Goal: Task Accomplishment & Management: Complete application form

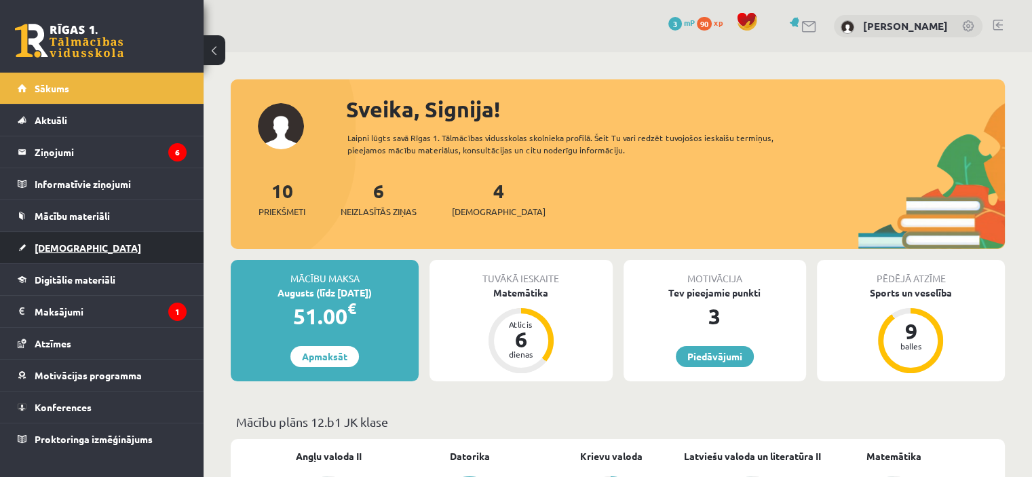
click at [90, 240] on link "[DEMOGRAPHIC_DATA]" at bounding box center [102, 247] width 169 height 31
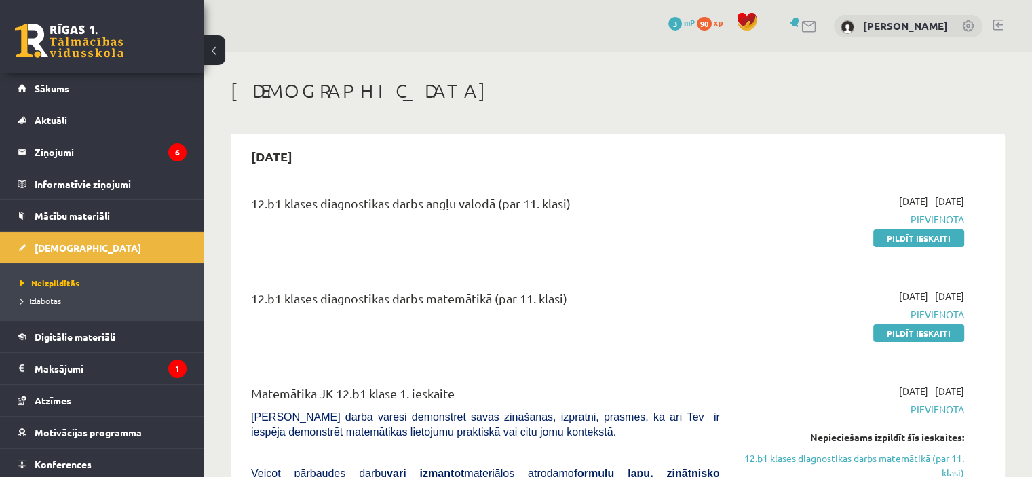
scroll to position [68, 0]
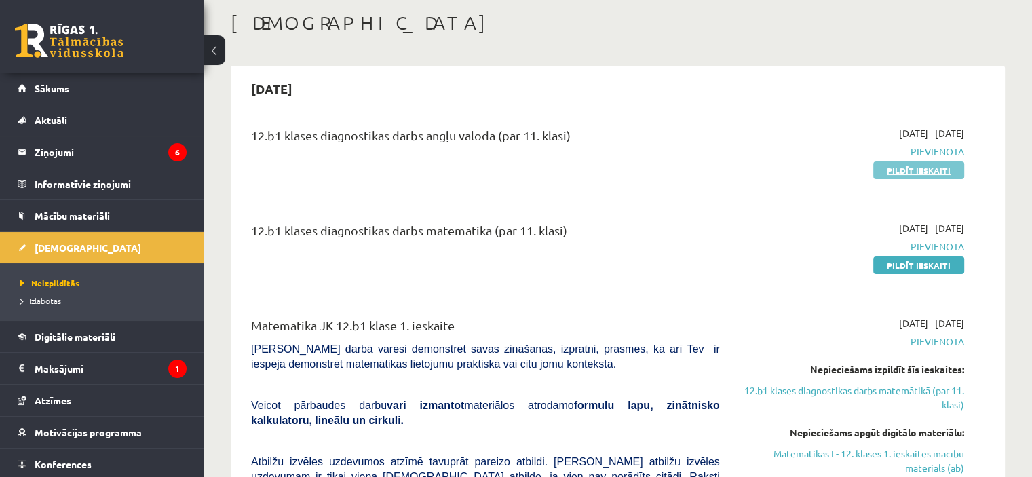
click at [949, 173] on link "Pildīt ieskaiti" at bounding box center [918, 171] width 91 height 18
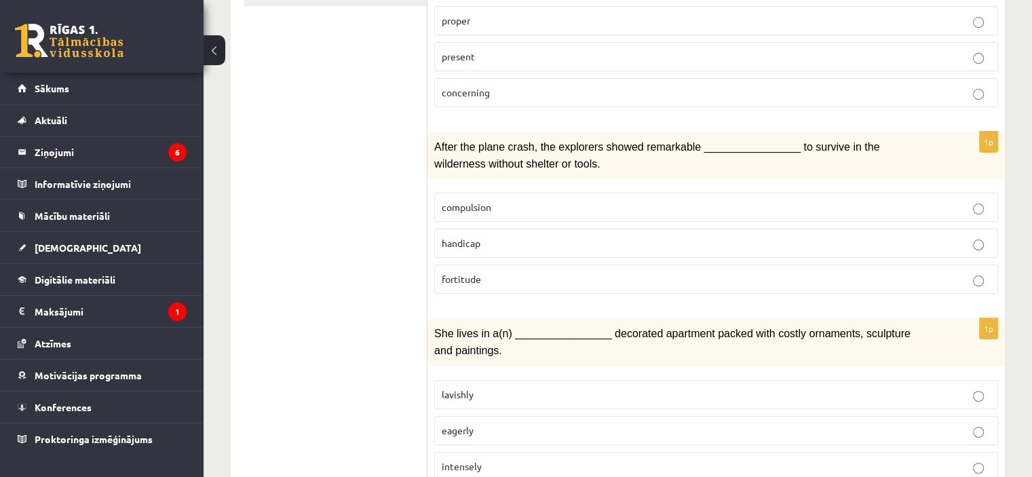
scroll to position [204, 0]
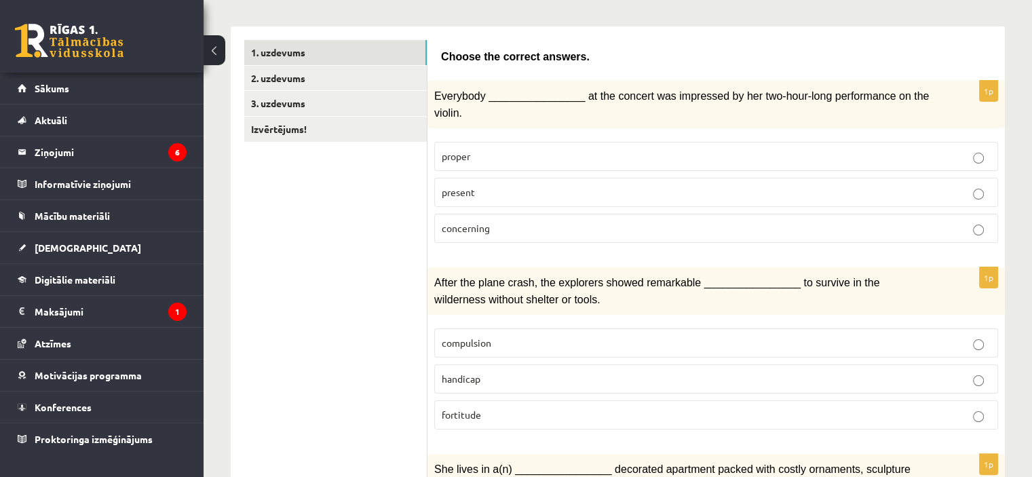
click at [476, 178] on label "present" at bounding box center [716, 192] width 564 height 29
click at [525, 408] on p "fortitude" at bounding box center [716, 415] width 549 height 14
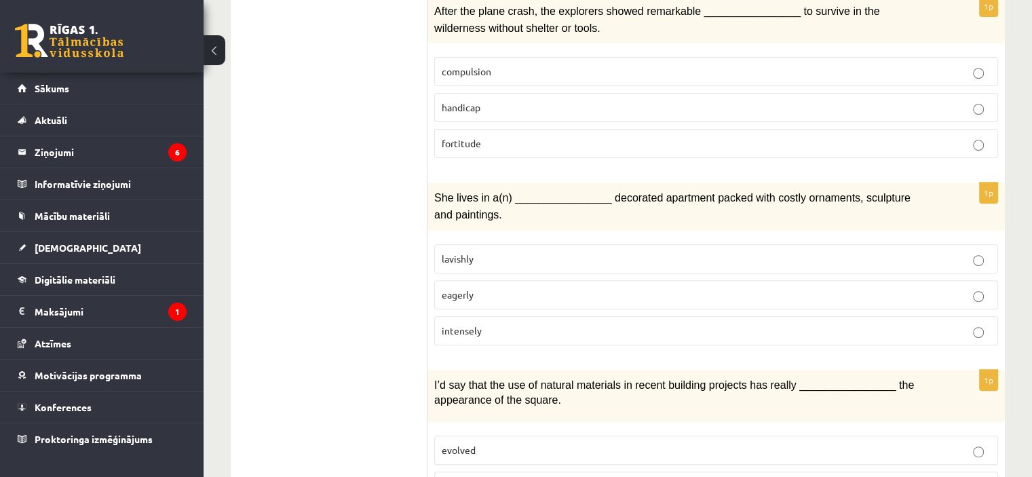
scroll to position [611, 0]
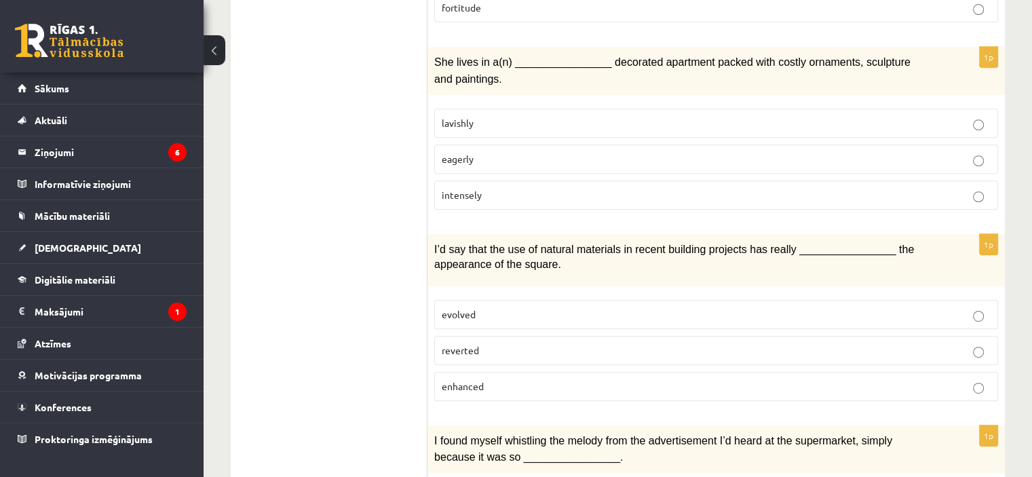
click at [573, 116] on p "lavishly" at bounding box center [716, 123] width 549 height 14
click at [508, 379] on p "enhanced" at bounding box center [716, 386] width 549 height 14
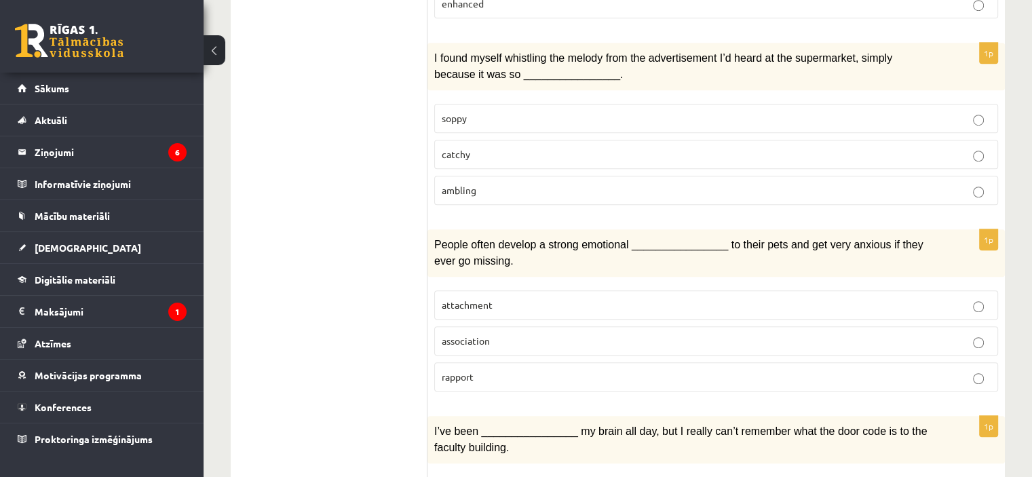
scroll to position [997, 0]
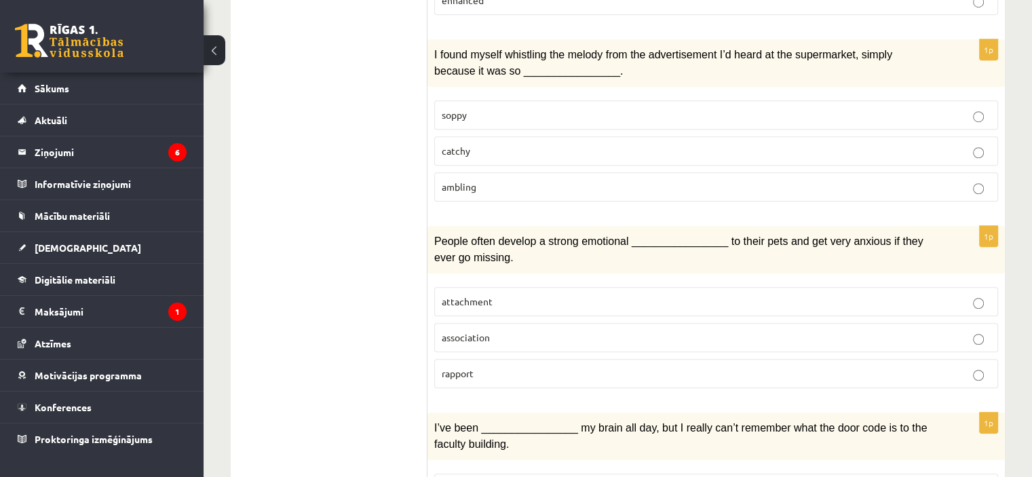
click at [469, 144] on p "catchy" at bounding box center [716, 151] width 549 height 14
click at [481, 295] on span "attachment" at bounding box center [467, 301] width 51 height 12
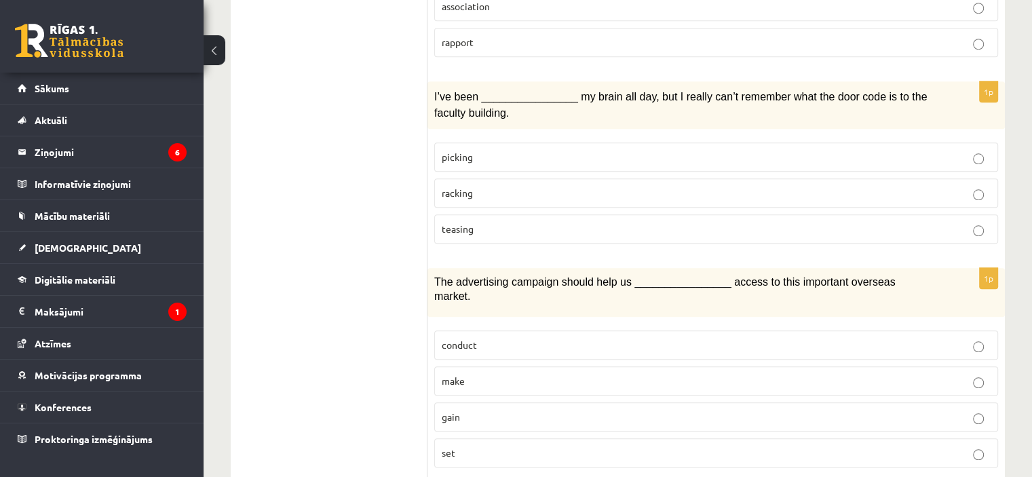
scroll to position [1336, 0]
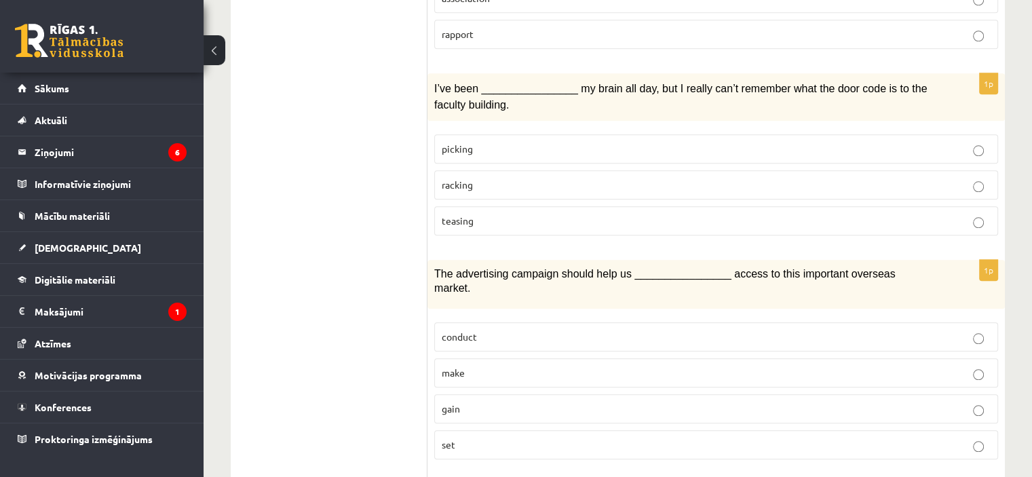
click at [478, 178] on p "racking" at bounding box center [716, 185] width 549 height 14
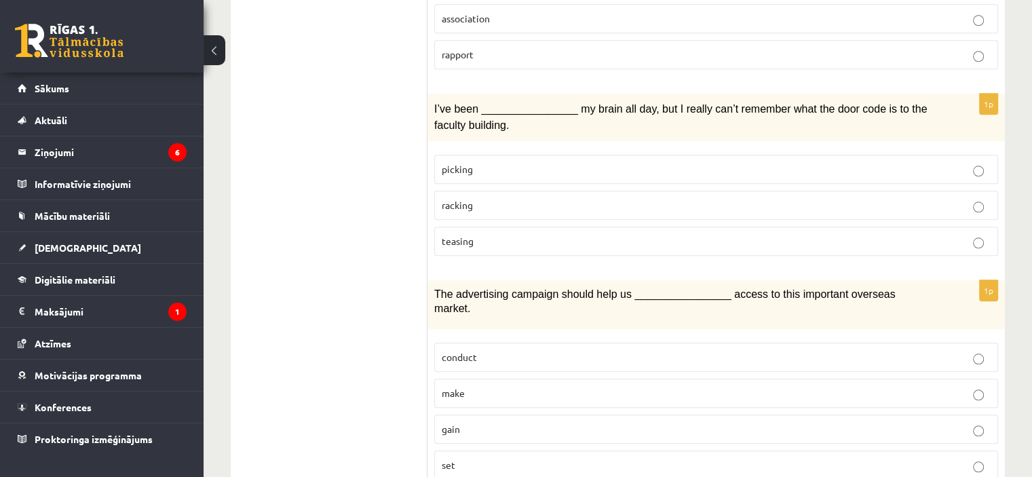
scroll to position [1477, 0]
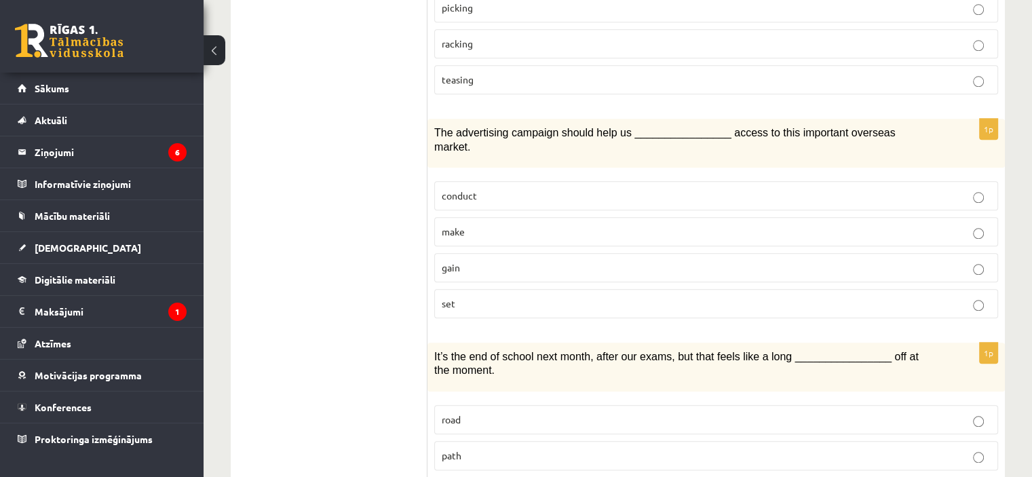
click at [482, 261] on p "gain" at bounding box center [716, 268] width 549 height 14
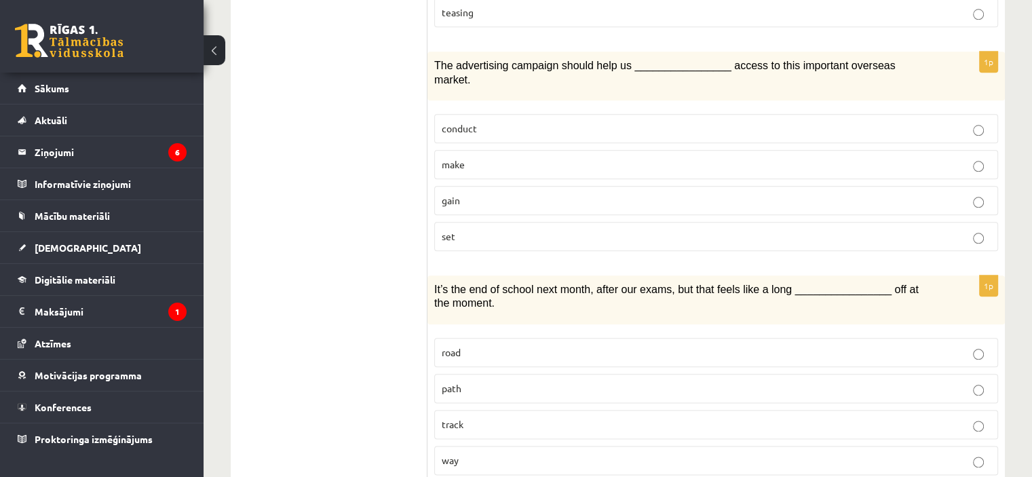
scroll to position [1613, 0]
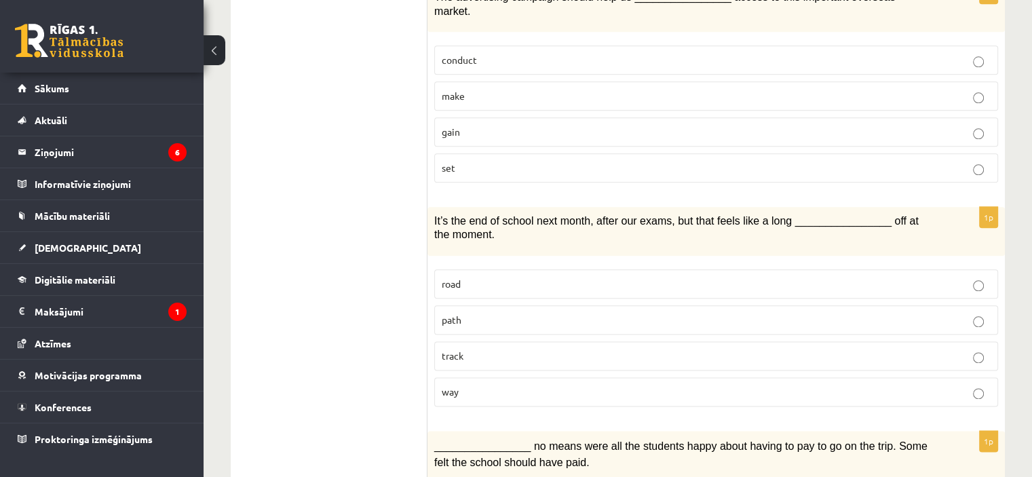
click at [489, 385] on p "way" at bounding box center [716, 392] width 549 height 14
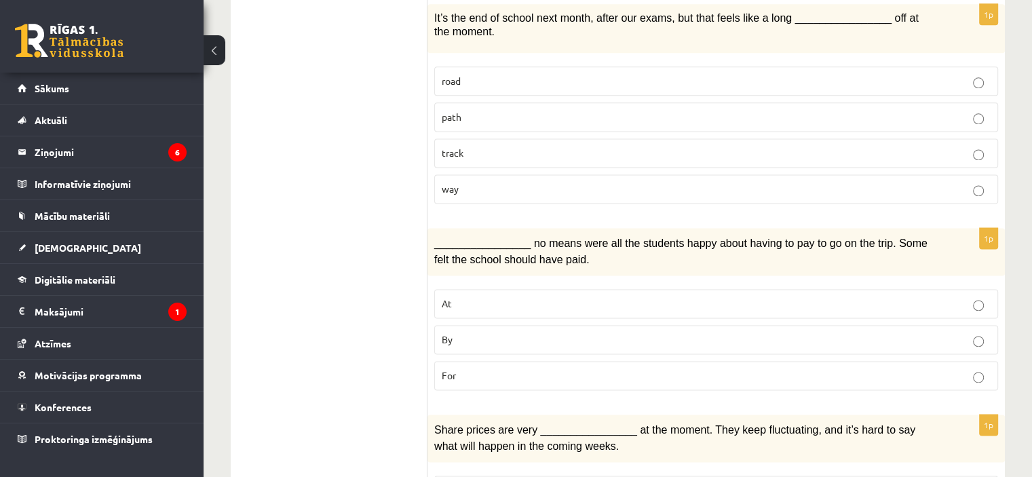
scroll to position [1817, 0]
click at [512, 332] on p "By" at bounding box center [716, 339] width 549 height 14
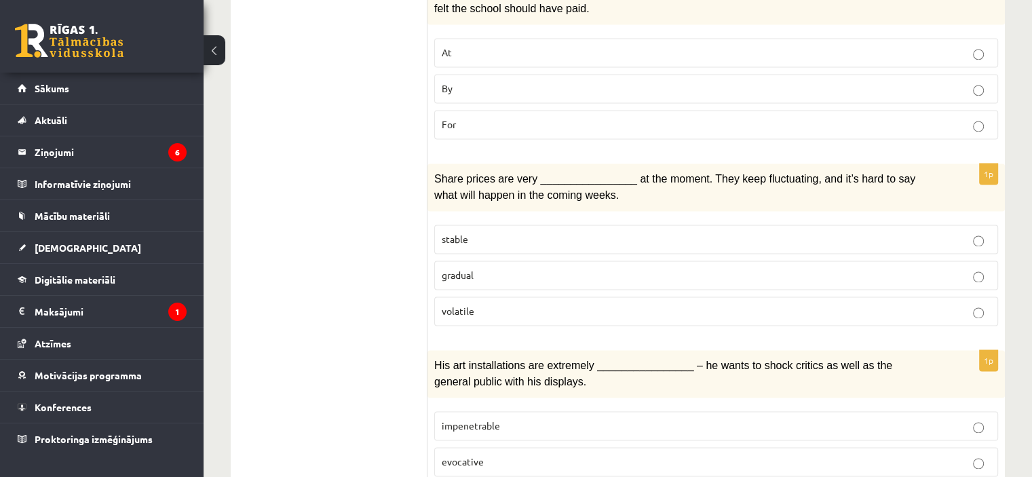
scroll to position [2088, 0]
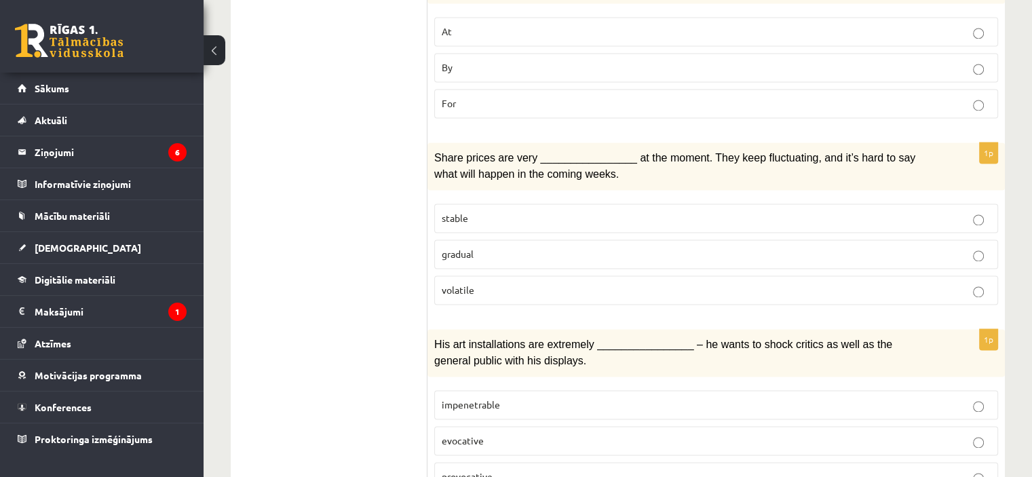
click at [466, 276] on label "volatile" at bounding box center [716, 290] width 564 height 29
click at [501, 470] on p "provocative" at bounding box center [716, 477] width 549 height 14
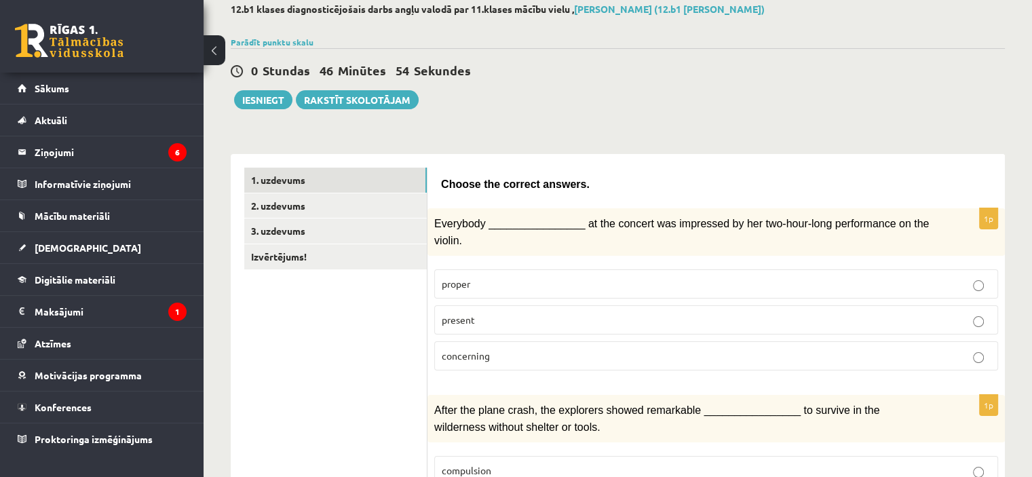
scroll to position [52, 0]
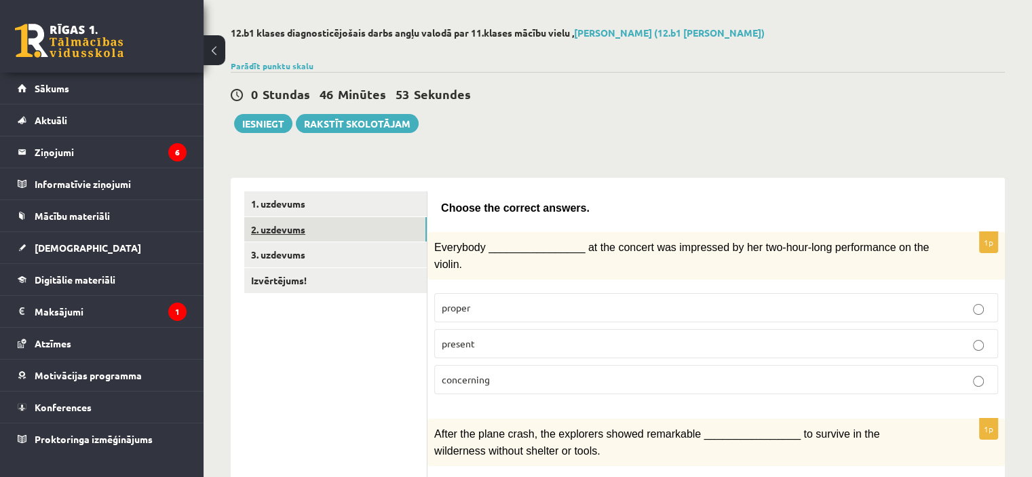
click at [325, 233] on link "2. uzdevums" at bounding box center [335, 229] width 183 height 25
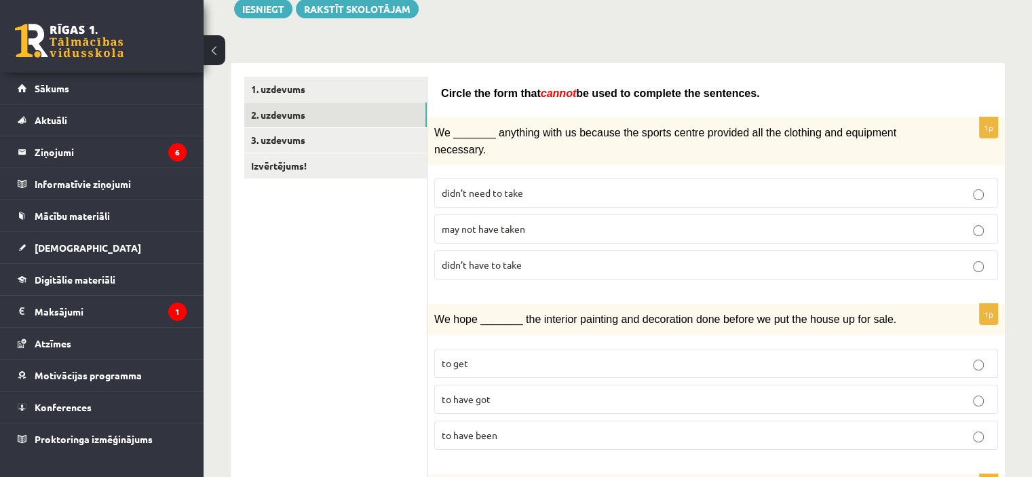
scroll to position [188, 0]
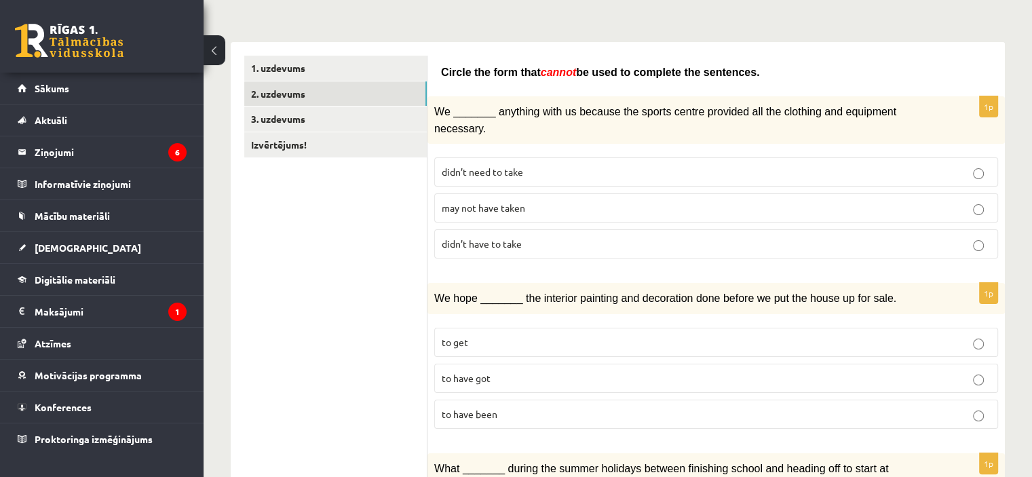
click at [491, 202] on span "may not have taken" at bounding box center [483, 208] width 83 height 12
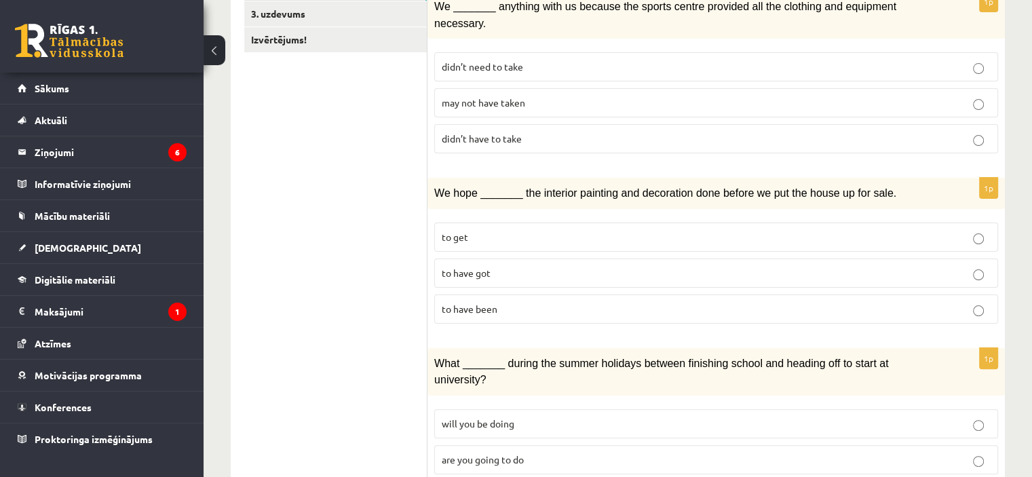
scroll to position [324, 0]
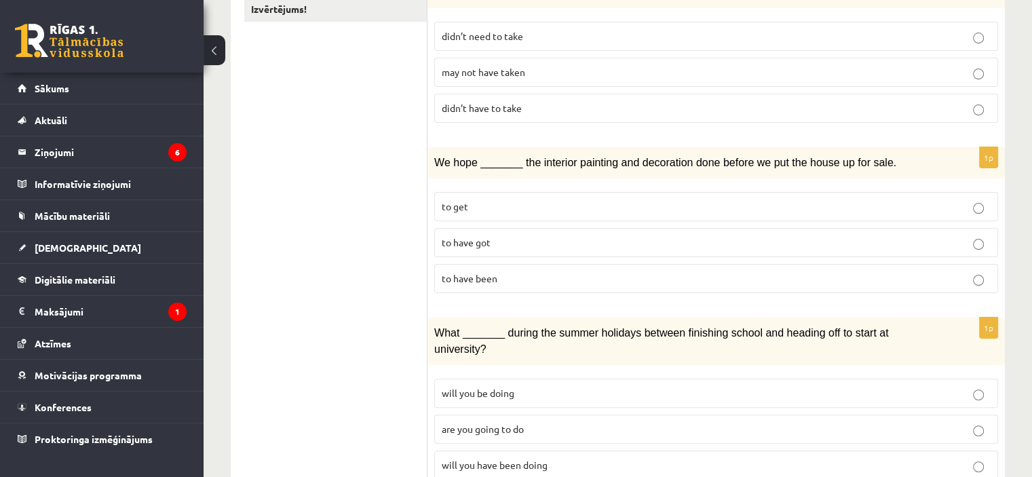
click at [546, 271] on p "to have been" at bounding box center [716, 278] width 549 height 14
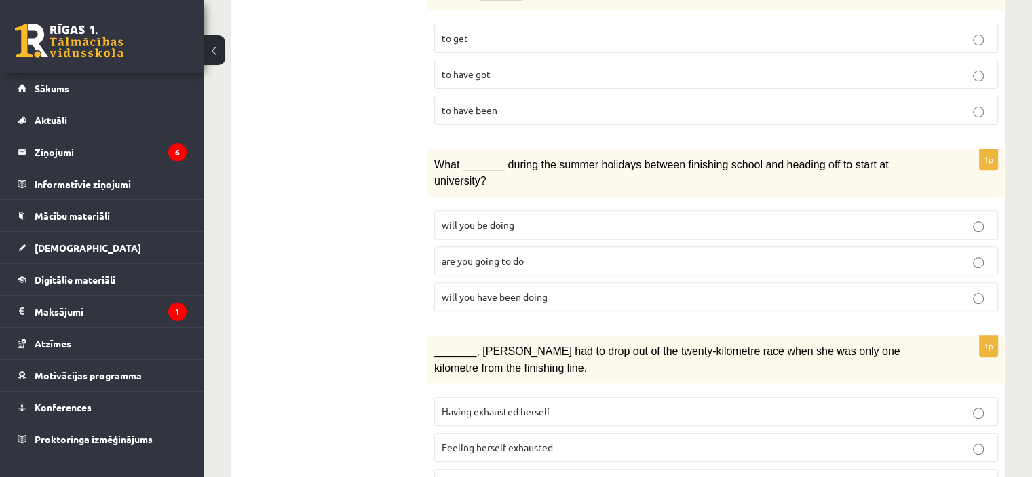
scroll to position [459, 0]
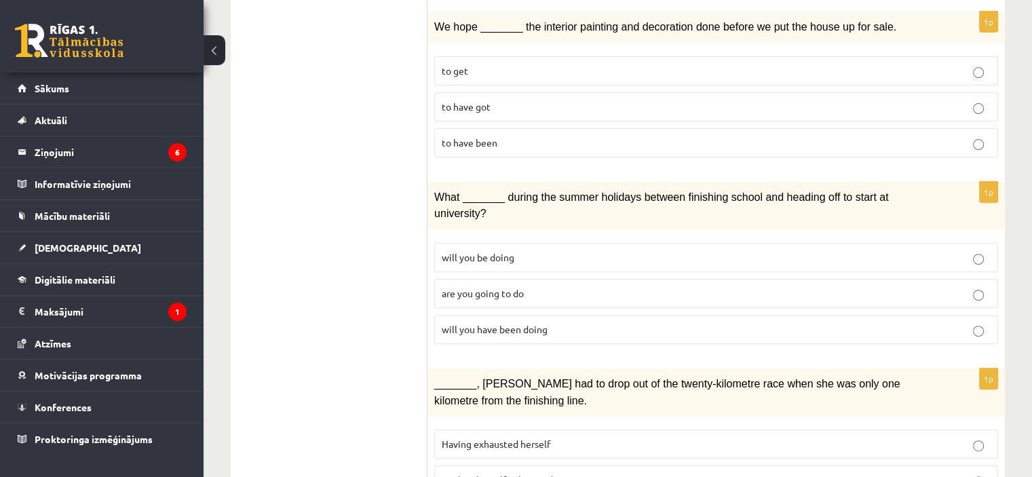
click at [521, 323] on span "will you have been doing" at bounding box center [495, 329] width 106 height 12
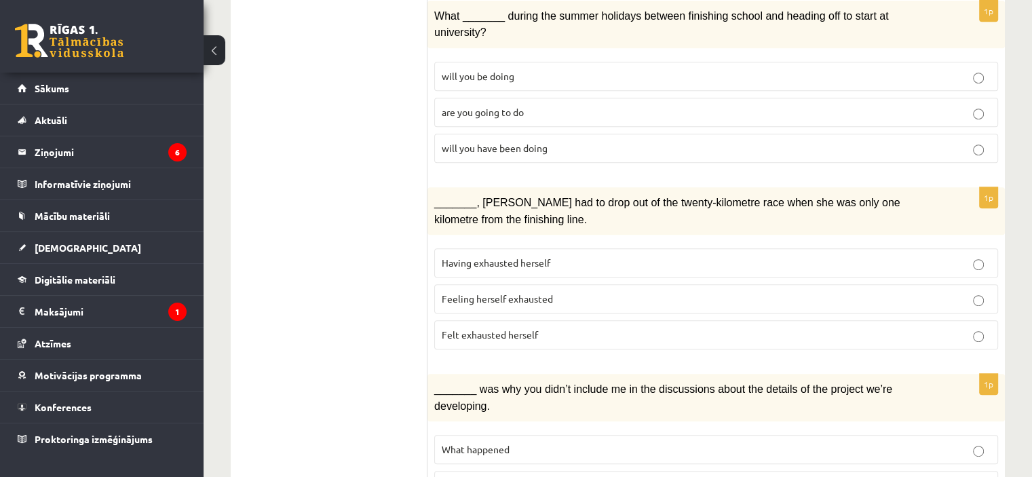
scroll to position [663, 0]
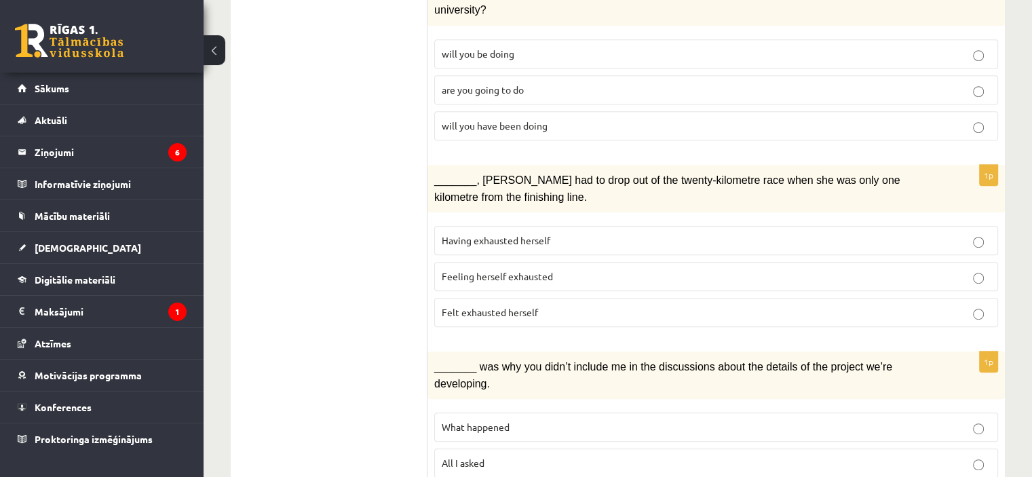
click at [512, 262] on label "Feeling herself exhausted" at bounding box center [716, 276] width 564 height 29
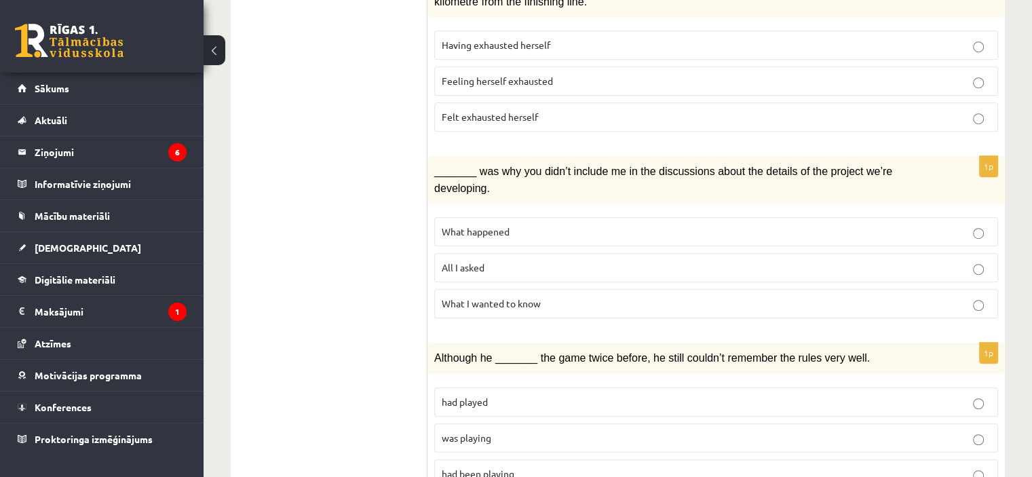
scroll to position [882, 0]
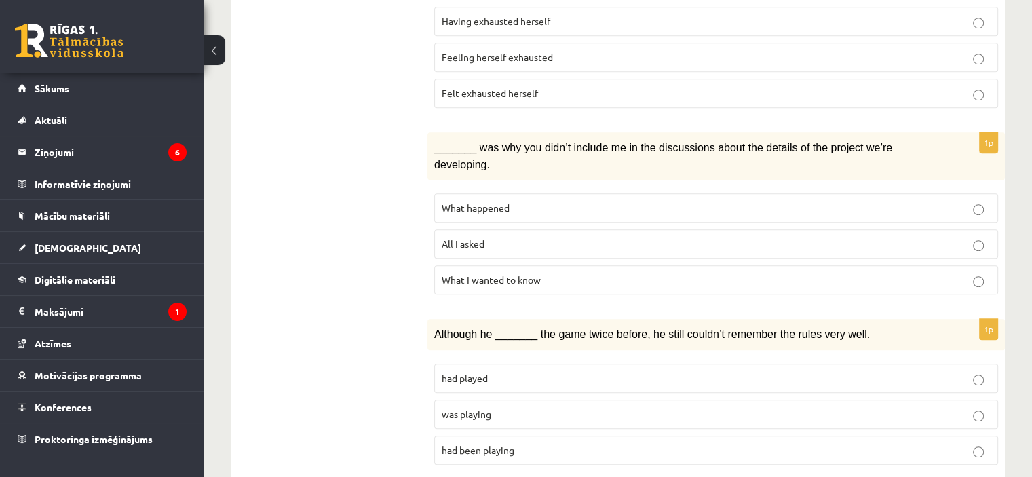
click at [510, 201] on p "What happened" at bounding box center [716, 208] width 549 height 14
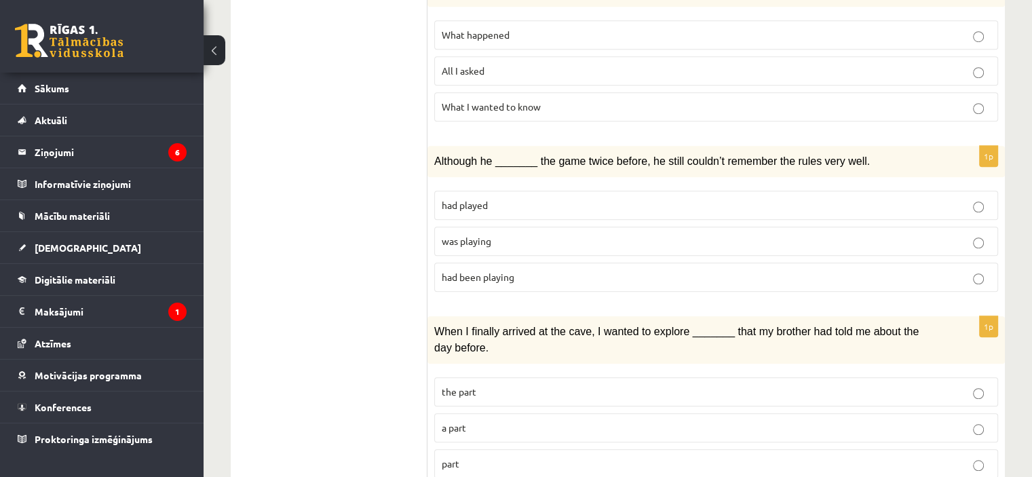
scroll to position [1086, 0]
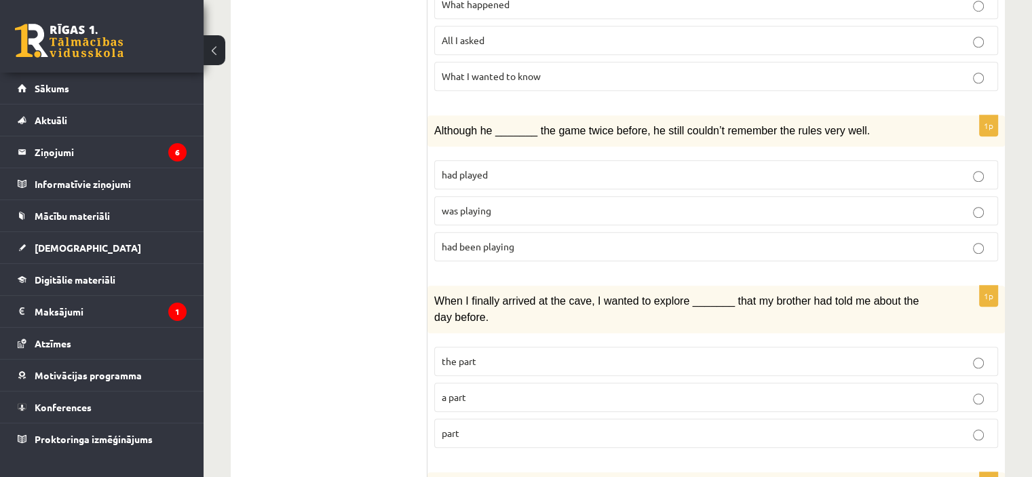
click at [493, 204] on p "was playing" at bounding box center [716, 211] width 549 height 14
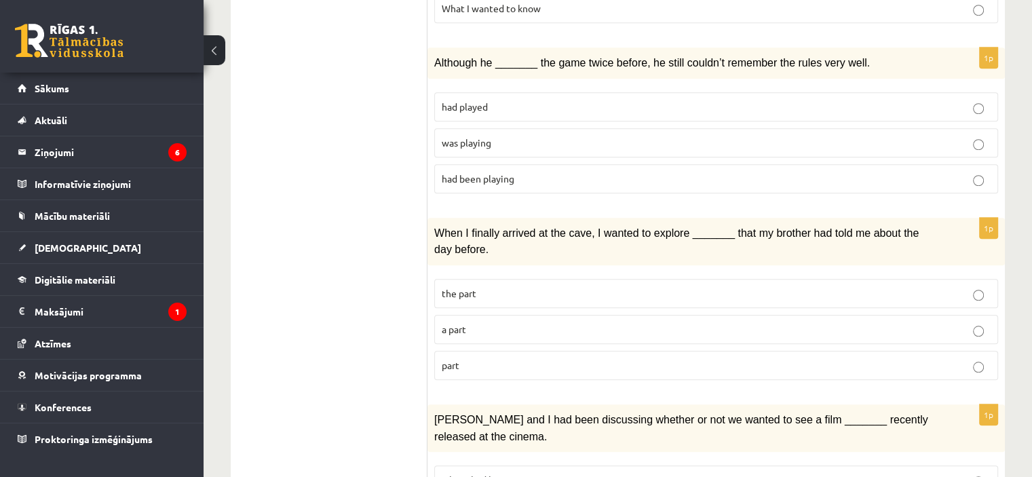
scroll to position [1222, 0]
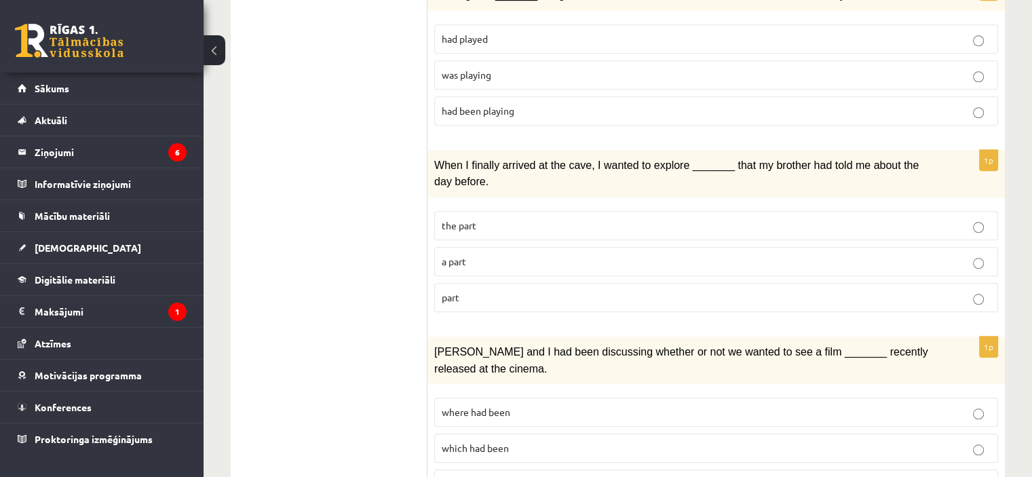
click at [513, 254] on p "a part" at bounding box center [716, 261] width 549 height 14
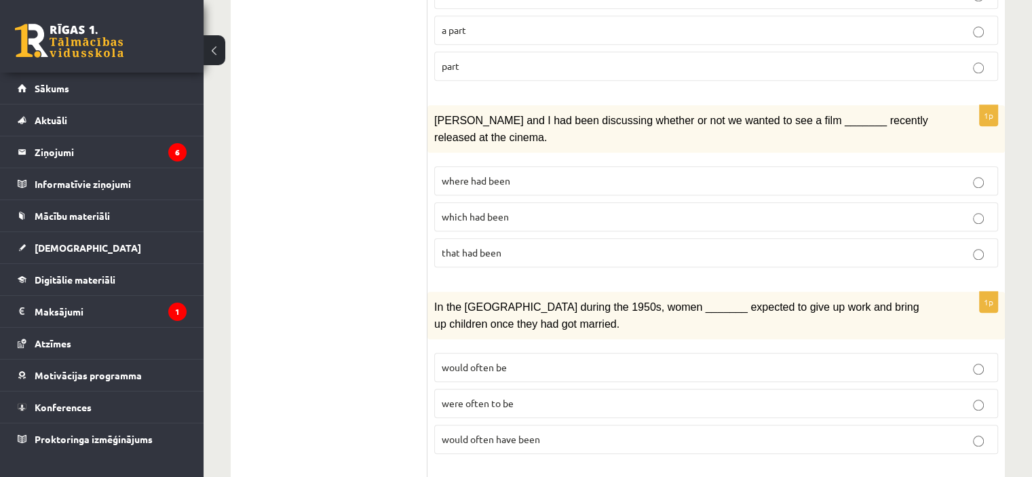
scroll to position [1385, 0]
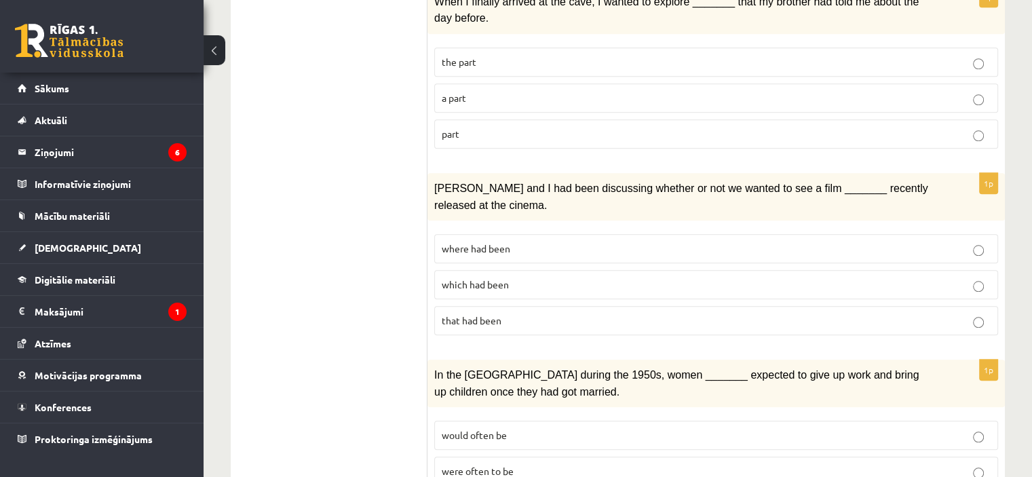
click at [509, 242] on span "where had been" at bounding box center [476, 248] width 69 height 12
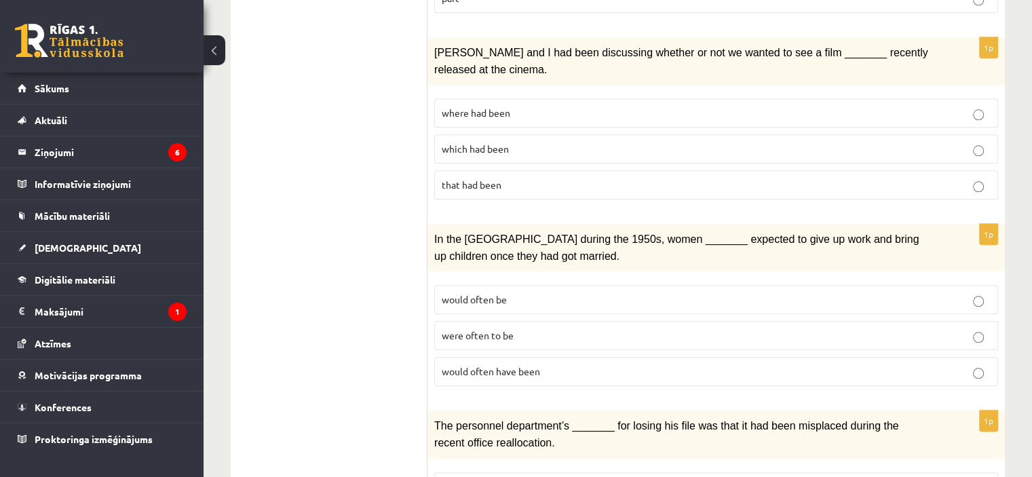
scroll to position [1589, 0]
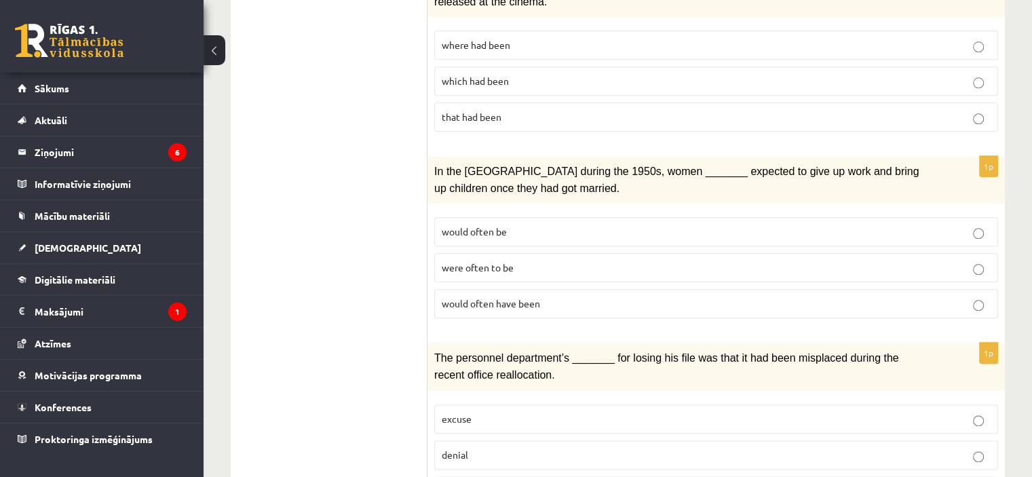
click at [543, 297] on p "would often have been" at bounding box center [716, 304] width 549 height 14
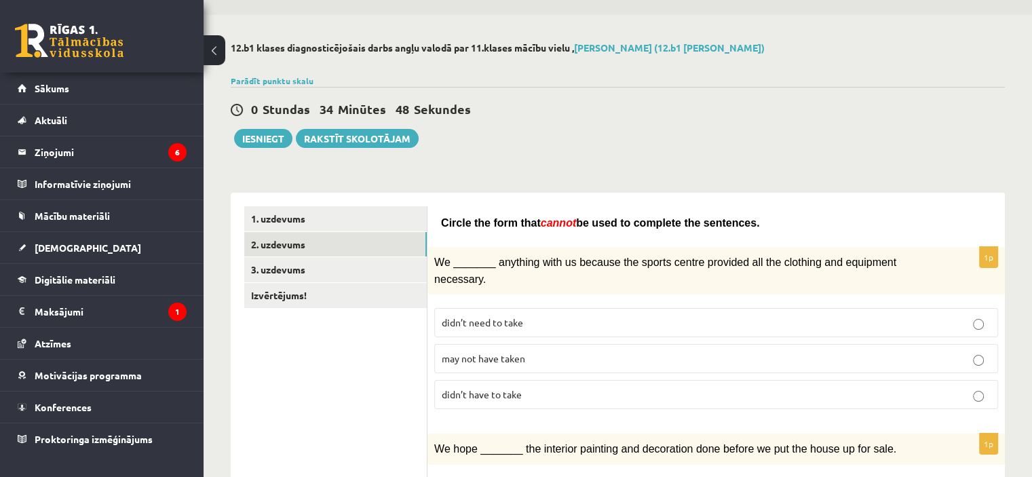
scroll to position [0, 0]
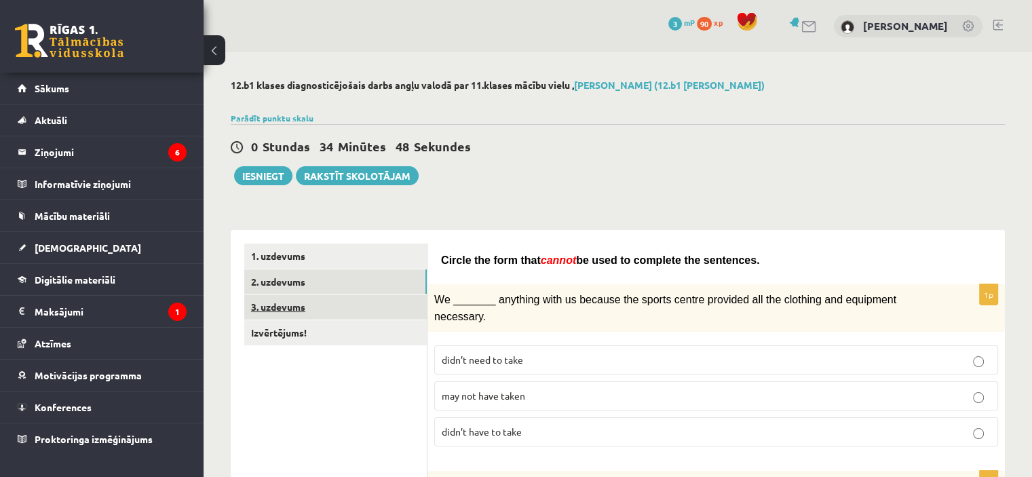
click at [333, 306] on link "3. uzdevums" at bounding box center [335, 307] width 183 height 25
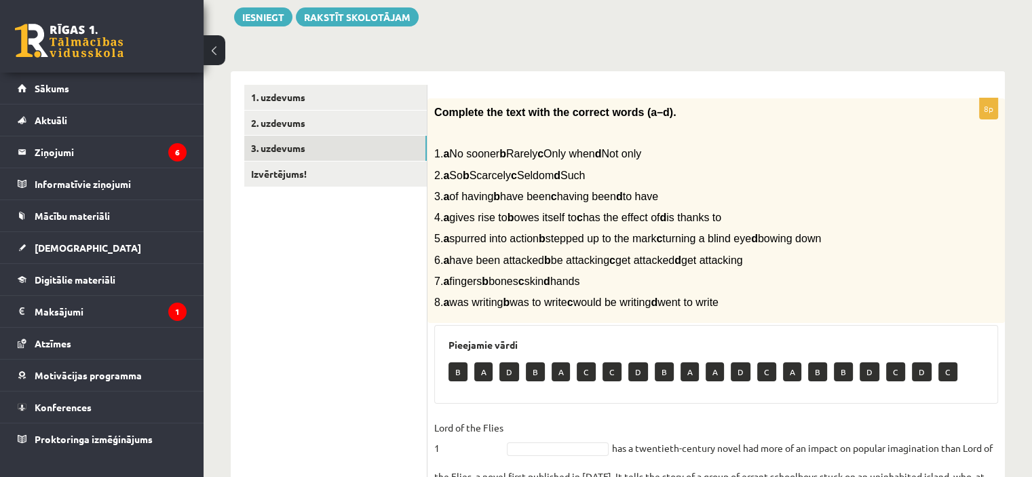
scroll to position [136, 0]
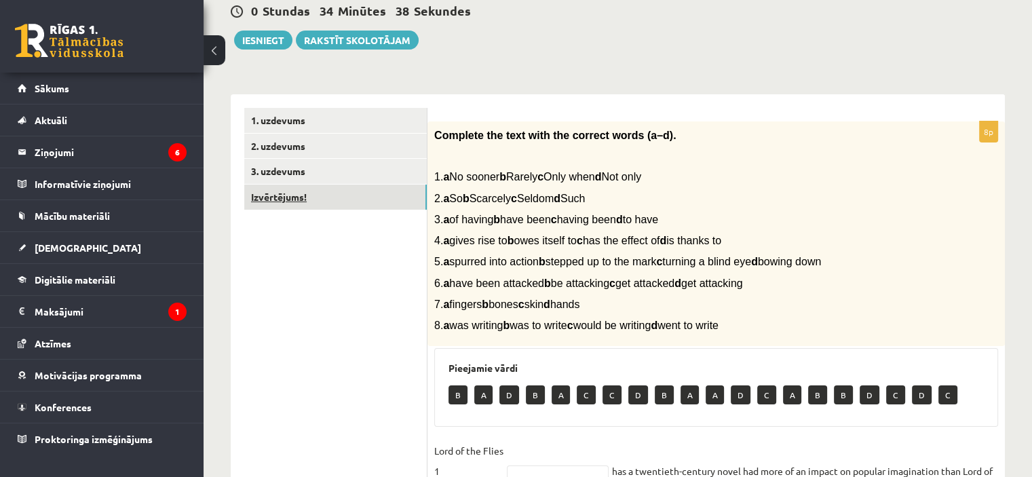
click at [324, 195] on link "Izvērtējums!" at bounding box center [335, 197] width 183 height 25
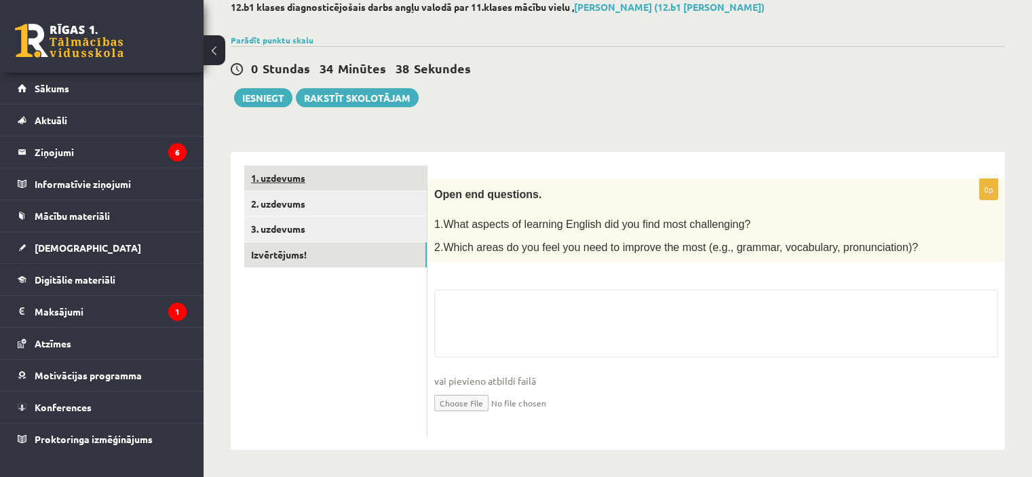
scroll to position [76, 0]
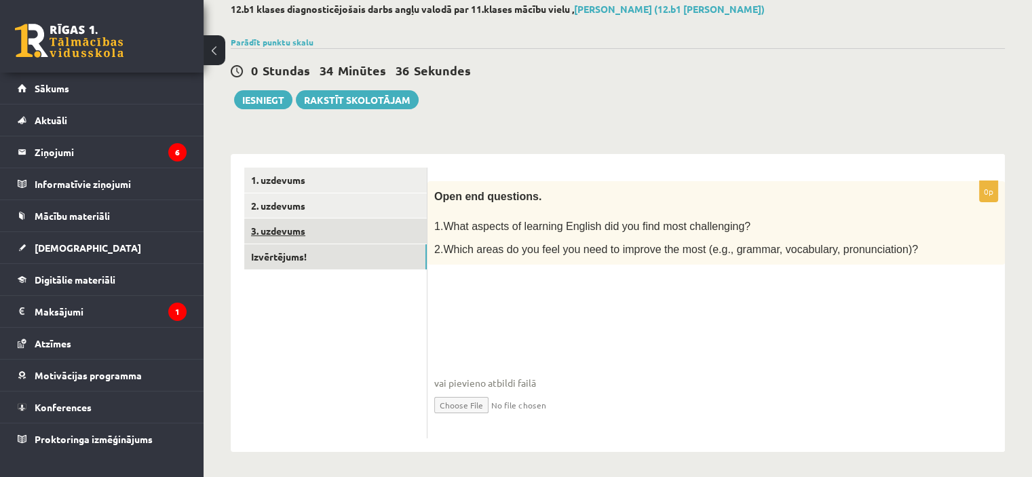
click at [314, 233] on ul "1. uzdevums 2. uzdevums 3. uzdevums Izvērtējums!" at bounding box center [335, 303] width 183 height 271
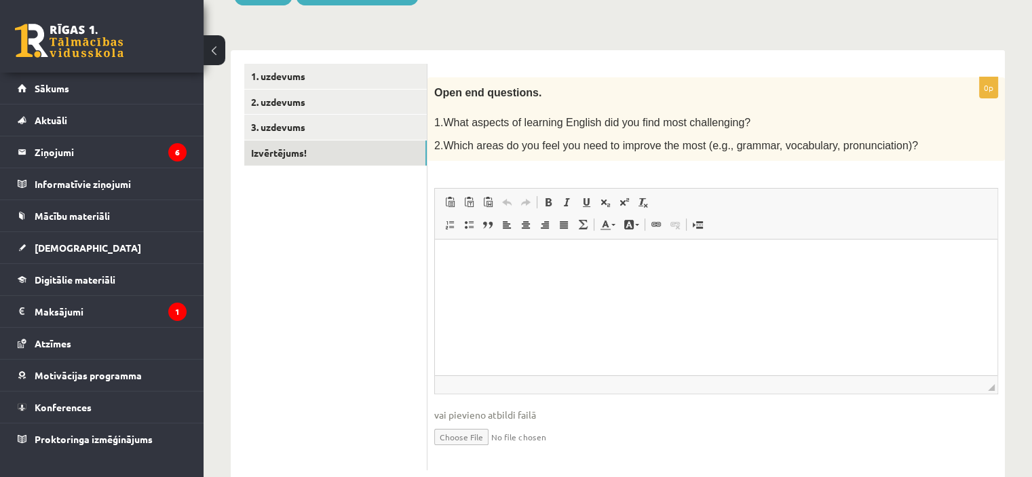
scroll to position [204, 0]
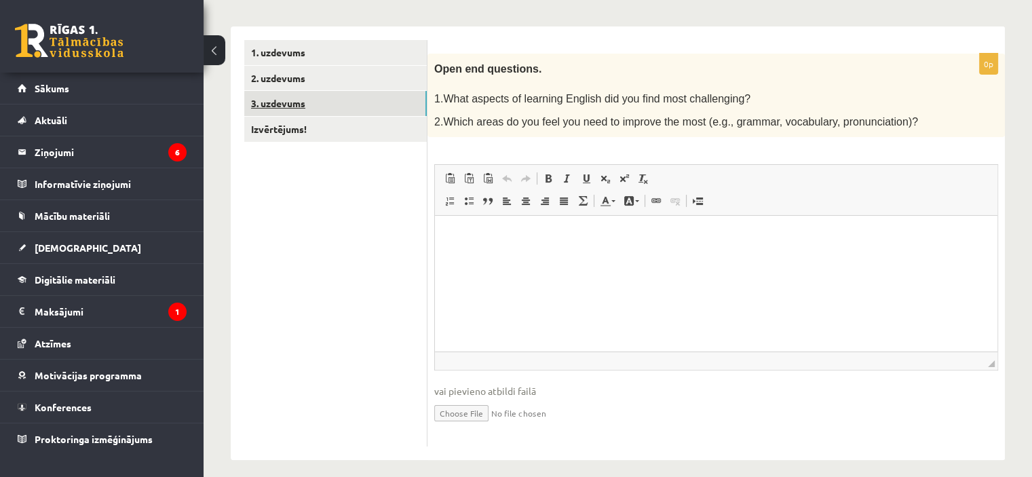
click at [294, 101] on link "3. uzdevums" at bounding box center [335, 103] width 183 height 25
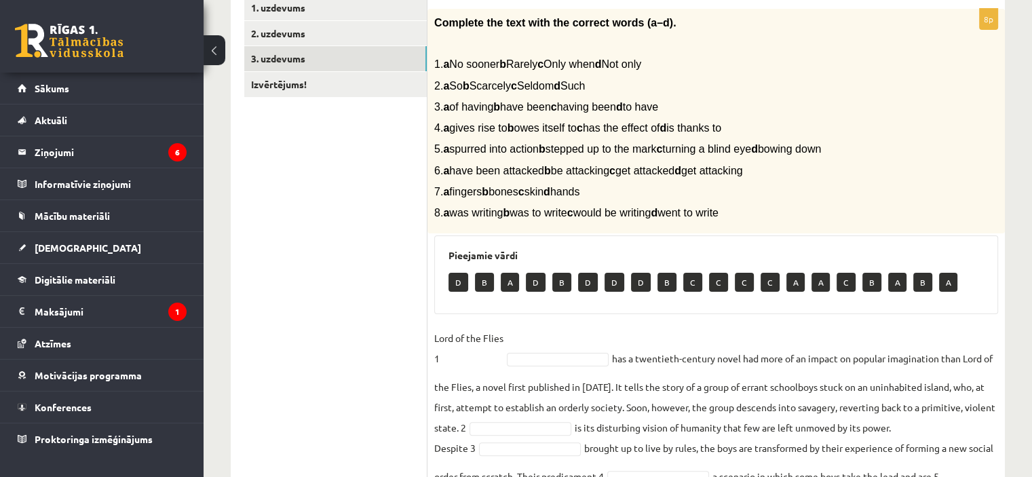
scroll to position [271, 0]
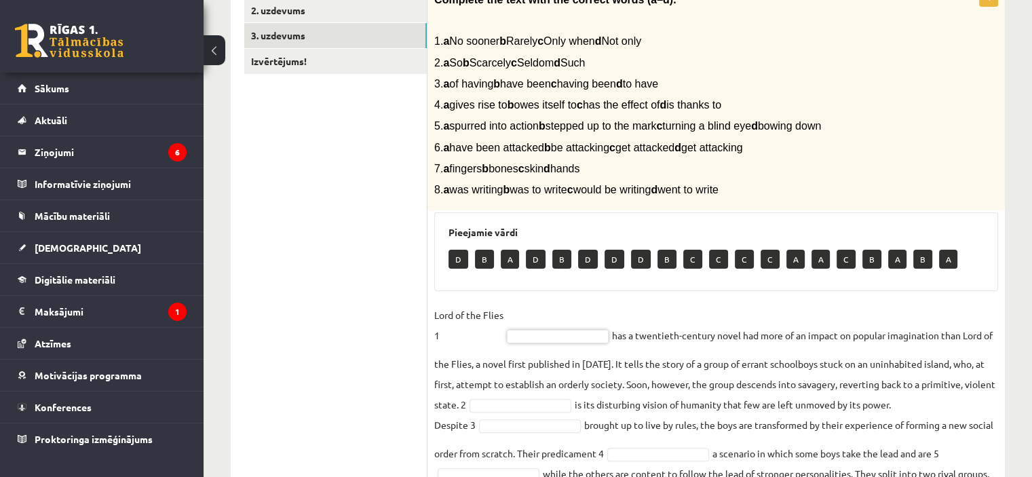
click at [534, 254] on p "D" at bounding box center [536, 259] width 20 height 19
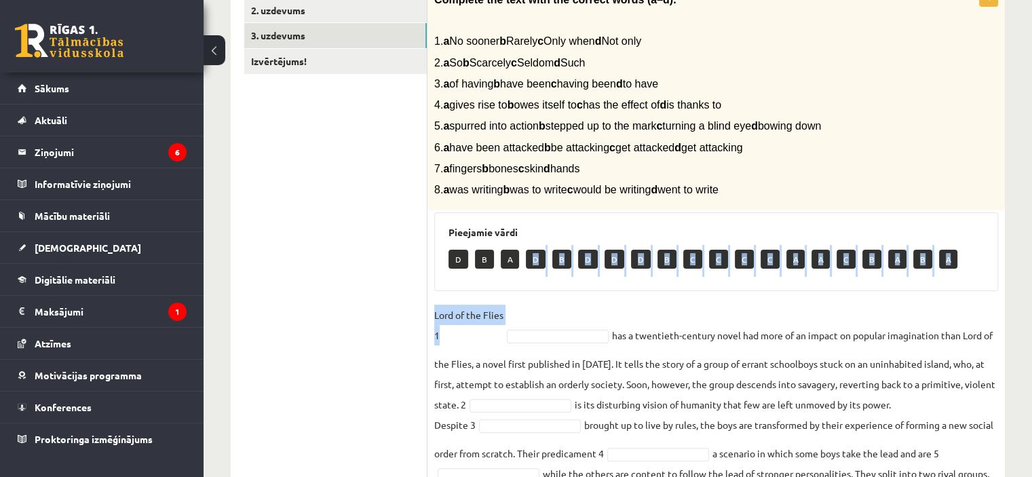
drag, startPoint x: 534, startPoint y: 254, endPoint x: 537, endPoint y: 309, distance: 55.7
click at [537, 309] on div "8p Complete the text with the correct words (a–d). 1. a No sooner b Rarely c On…" at bounding box center [717, 303] width 578 height 635
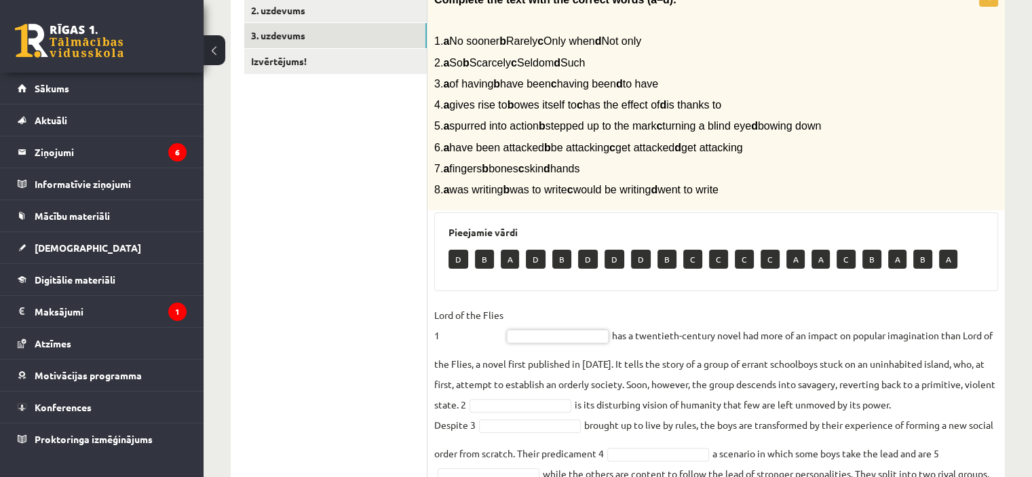
click at [465, 262] on p "D" at bounding box center [459, 259] width 20 height 19
click at [456, 252] on p "D" at bounding box center [459, 259] width 20 height 19
click at [544, 344] on fieldset "Lord of the Flies 1 has a twentieth-century novel had more of an impact on popu…" at bounding box center [716, 459] width 564 height 309
click at [548, 327] on fieldset "Lord of the Flies 1 has a twentieth-century novel had more of an impact on popu…" at bounding box center [716, 459] width 564 height 309
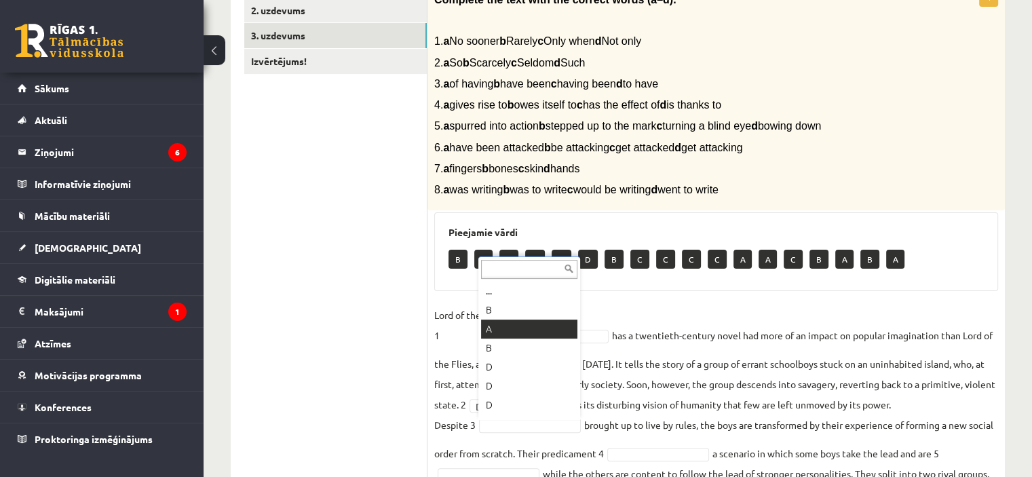
click at [521, 327] on fieldset "Lord of the Flies 1 D * has a twentieth-century novel had more of an impact on …" at bounding box center [716, 459] width 564 height 309
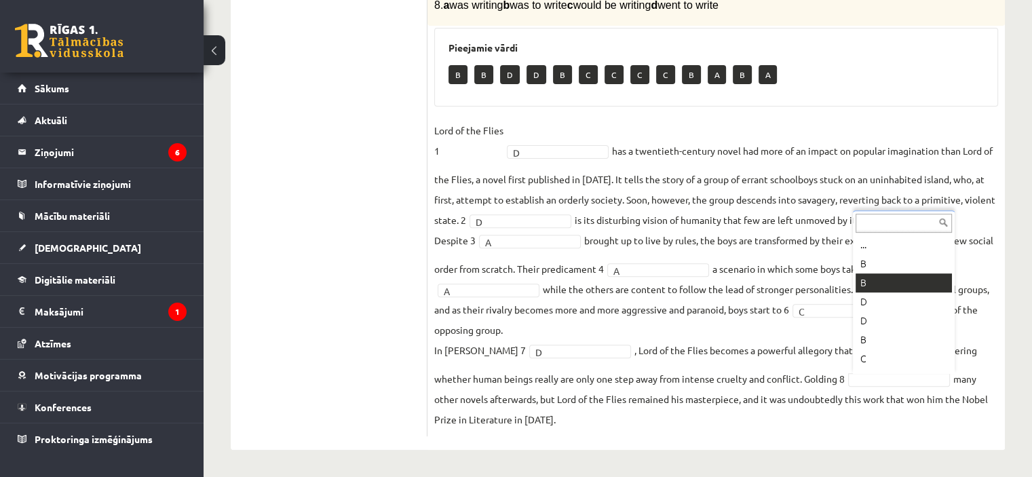
scroll to position [130, 0]
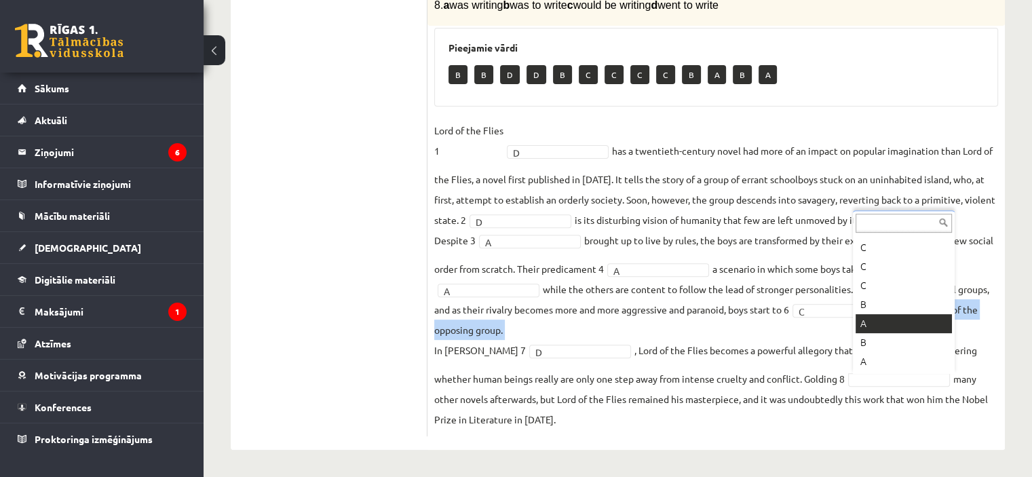
click at [871, 322] on fieldset "Lord of the Flies 1 D * has a twentieth-century novel had more of an impact on …" at bounding box center [716, 274] width 564 height 309
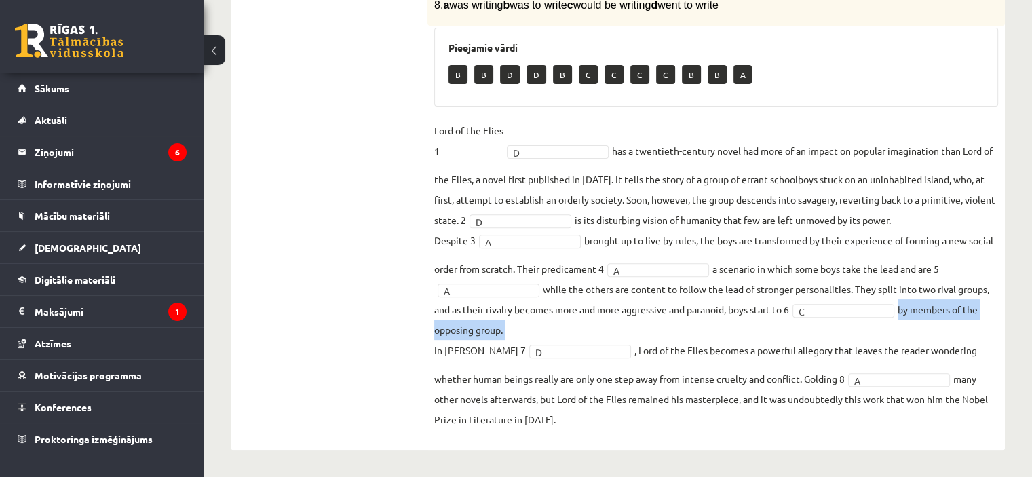
scroll to position [117, 0]
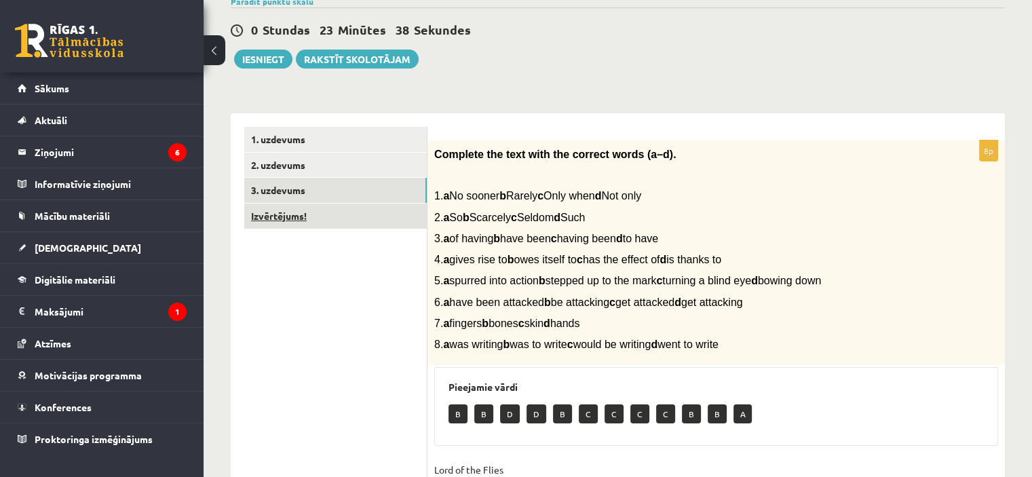
click at [356, 222] on link "Izvērtējums!" at bounding box center [335, 216] width 183 height 25
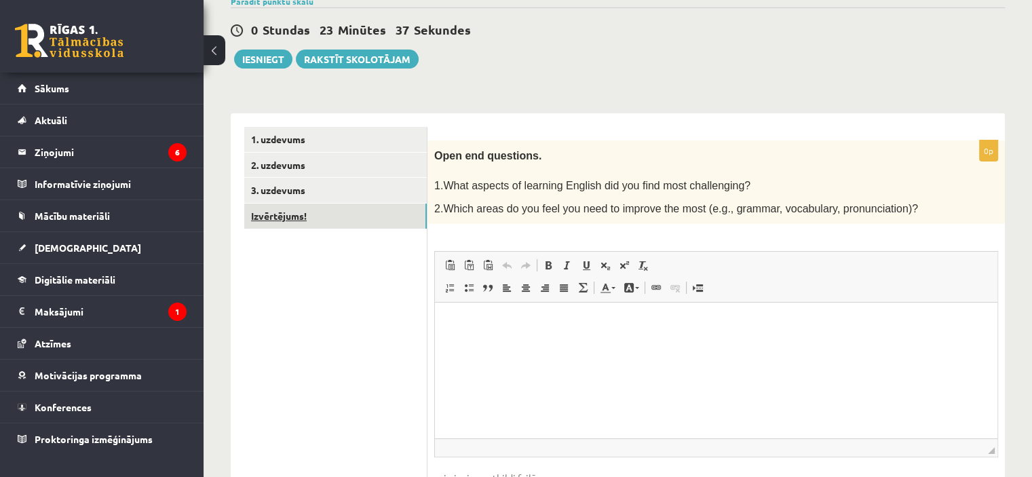
scroll to position [0, 0]
click at [642, 344] on html at bounding box center [716, 323] width 563 height 41
click at [459, 323] on p "**********" at bounding box center [717, 323] width 536 height 14
click at [451, 320] on p "**********" at bounding box center [717, 323] width 536 height 14
click at [449, 320] on p "**********" at bounding box center [717, 323] width 536 height 14
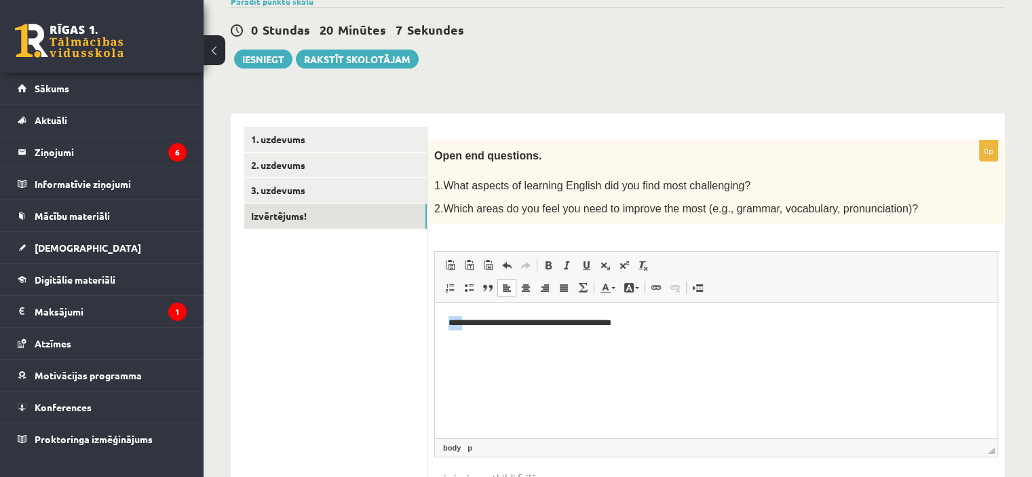
click at [449, 320] on p "**********" at bounding box center [717, 323] width 536 height 14
click at [453, 320] on p "**********" at bounding box center [717, 323] width 536 height 14
click at [517, 344] on html "**********" at bounding box center [716, 323] width 563 height 41
click at [869, 344] on html "**********" at bounding box center [716, 323] width 563 height 41
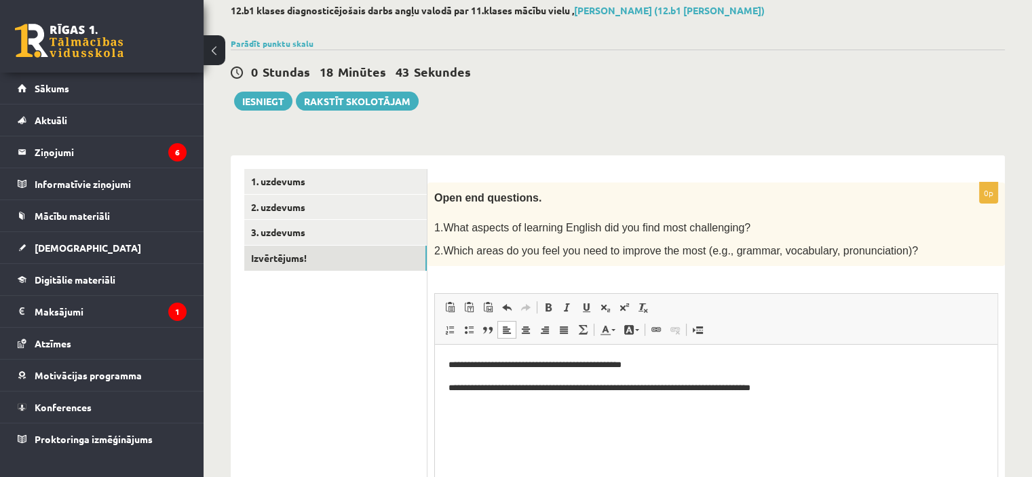
scroll to position [7, 0]
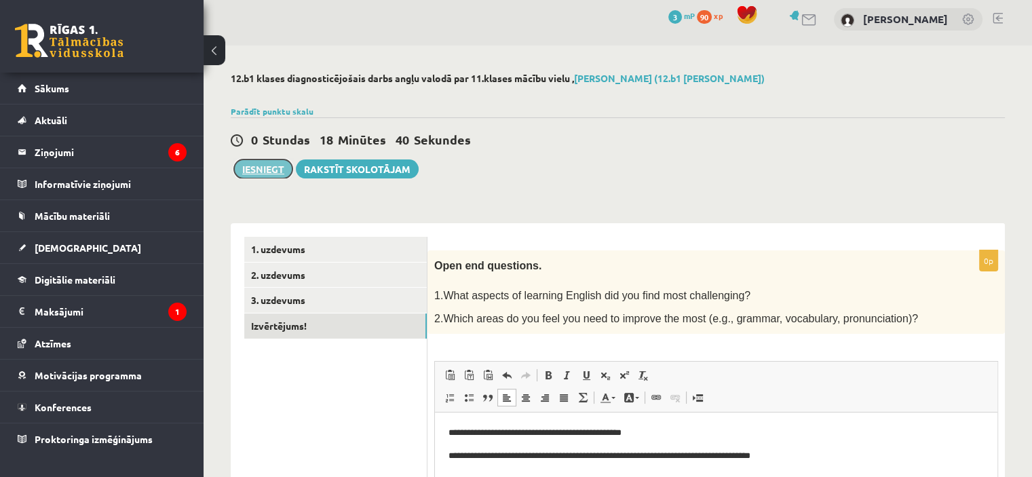
click at [261, 169] on button "Iesniegt" at bounding box center [263, 168] width 58 height 19
click at [647, 42] on div "0 Dāvanas 3 mP 90 xp Signija Gorana" at bounding box center [618, 19] width 829 height 52
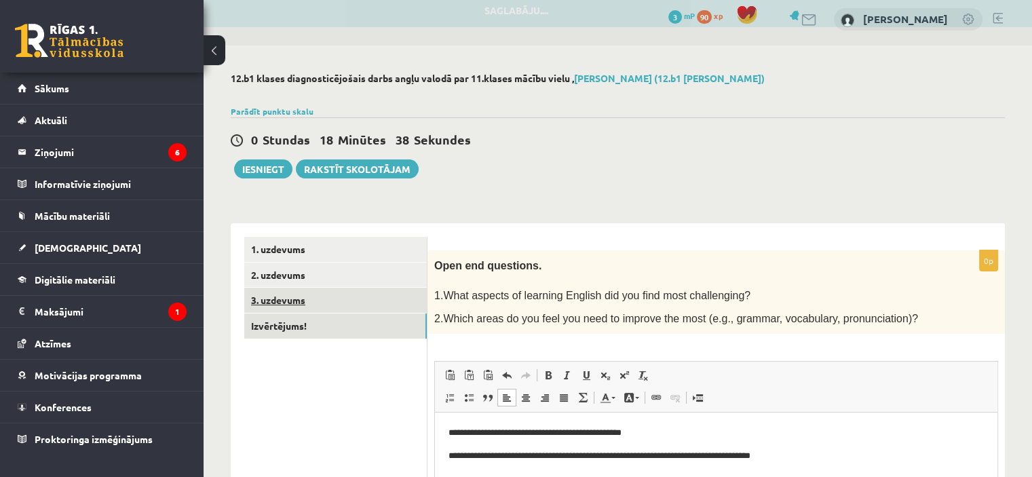
click at [376, 296] on link "3. uzdevums" at bounding box center [335, 300] width 183 height 25
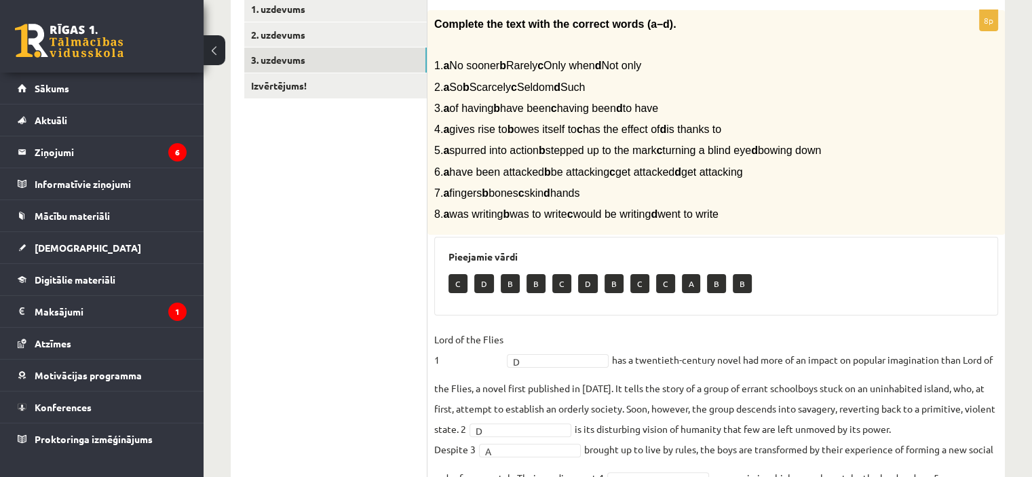
scroll to position [143, 0]
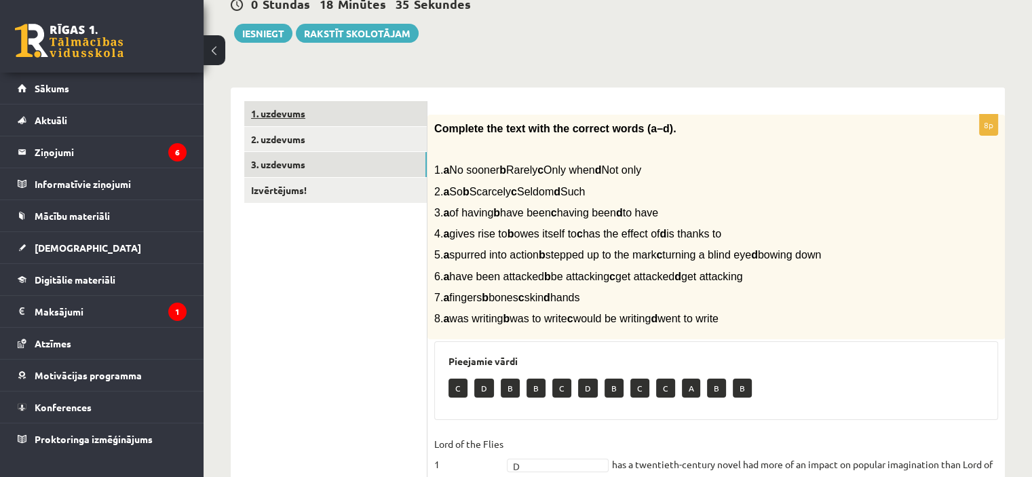
click at [312, 116] on link "1. uzdevums" at bounding box center [335, 113] width 183 height 25
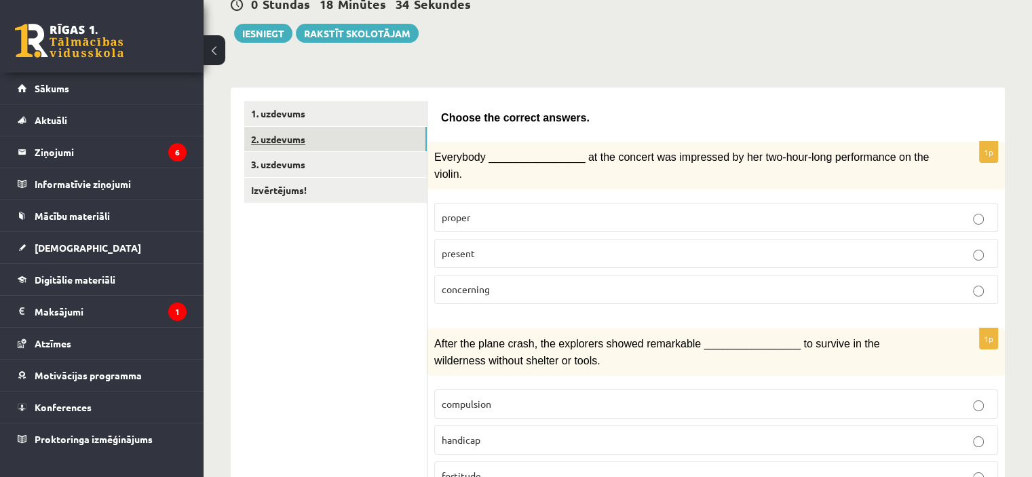
click at [313, 144] on link "2. uzdevums" at bounding box center [335, 139] width 183 height 25
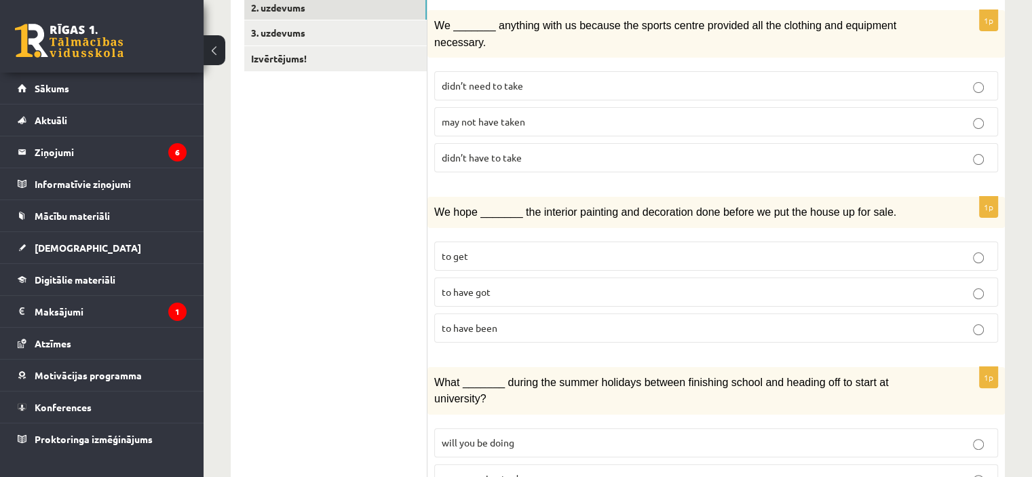
scroll to position [210, 0]
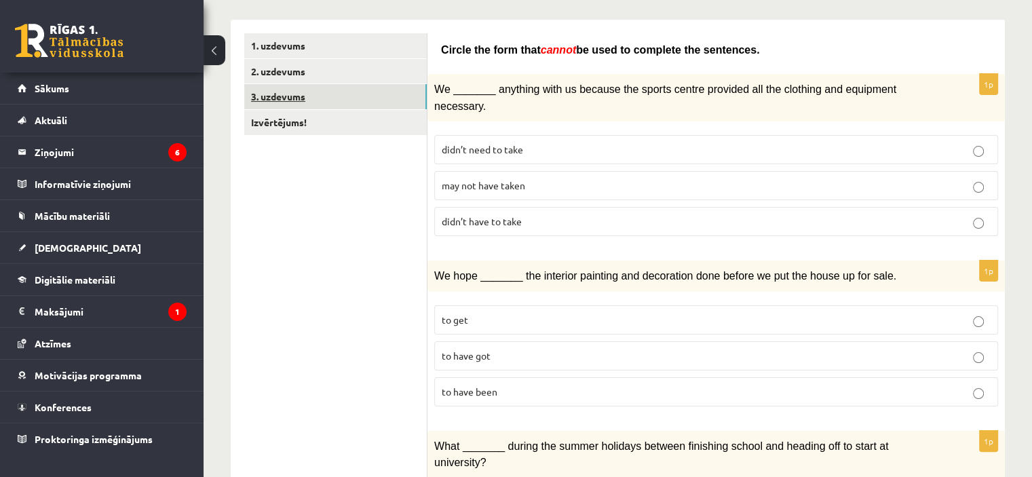
click at [328, 87] on link "3. uzdevums" at bounding box center [335, 96] width 183 height 25
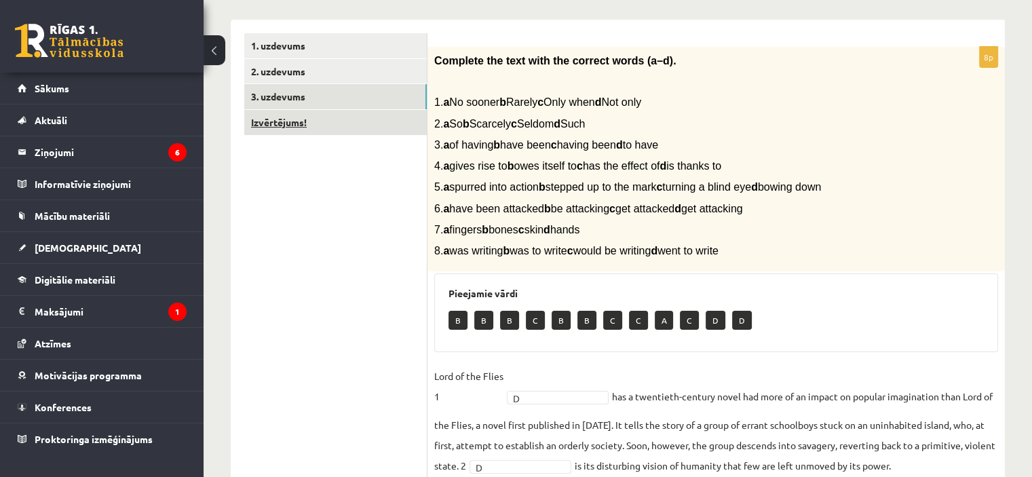
click at [322, 127] on link "Izvērtējums!" at bounding box center [335, 122] width 183 height 25
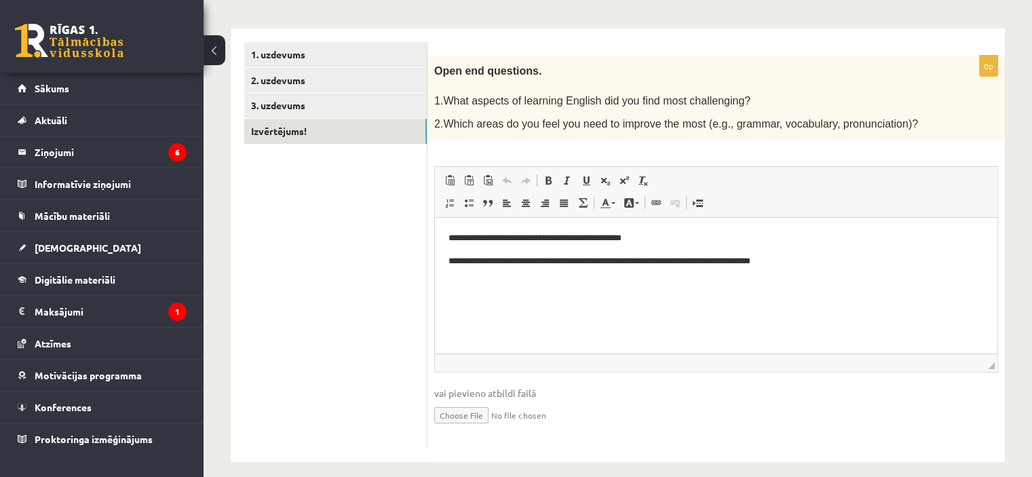
scroll to position [75, 0]
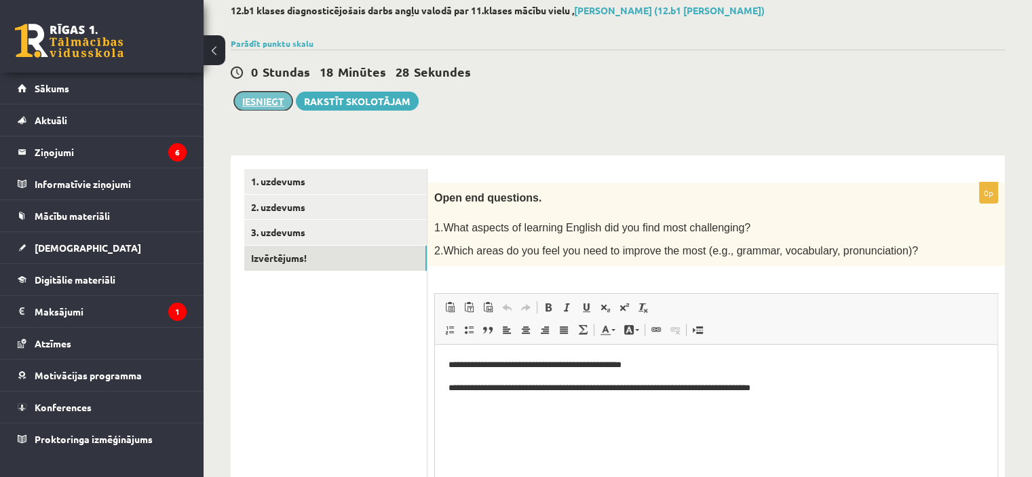
click at [274, 102] on button "Iesniegt" at bounding box center [263, 101] width 58 height 19
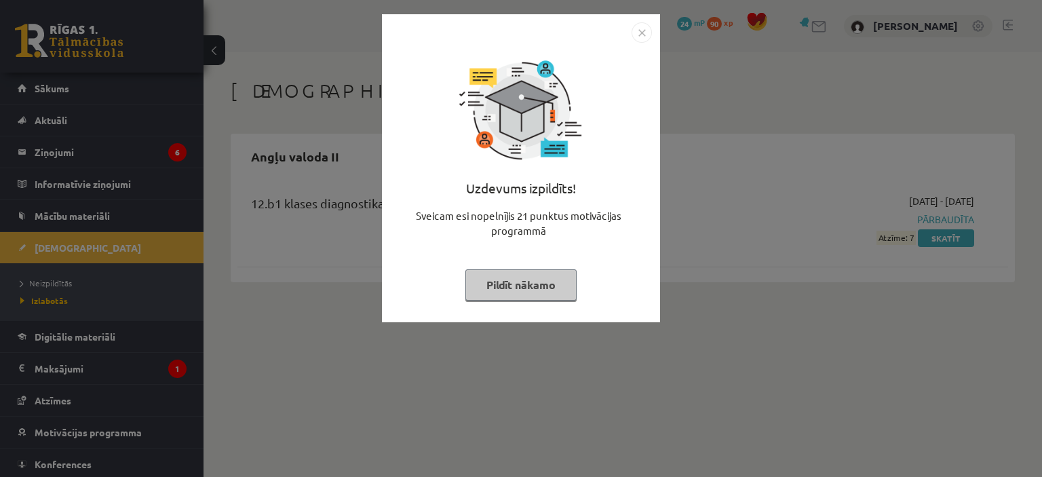
click at [502, 276] on button "Pildīt nākamo" at bounding box center [521, 284] width 111 height 31
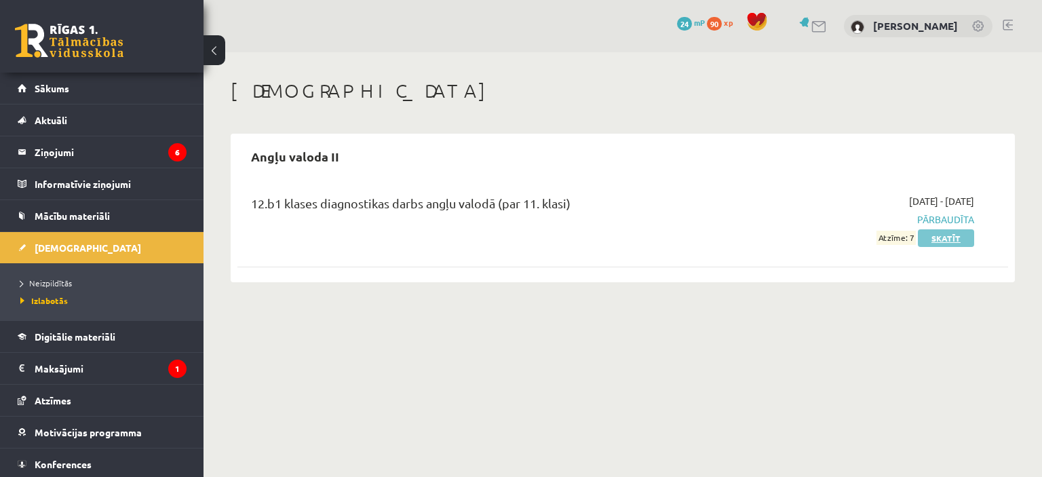
click at [942, 241] on link "Skatīt" at bounding box center [946, 238] width 56 height 18
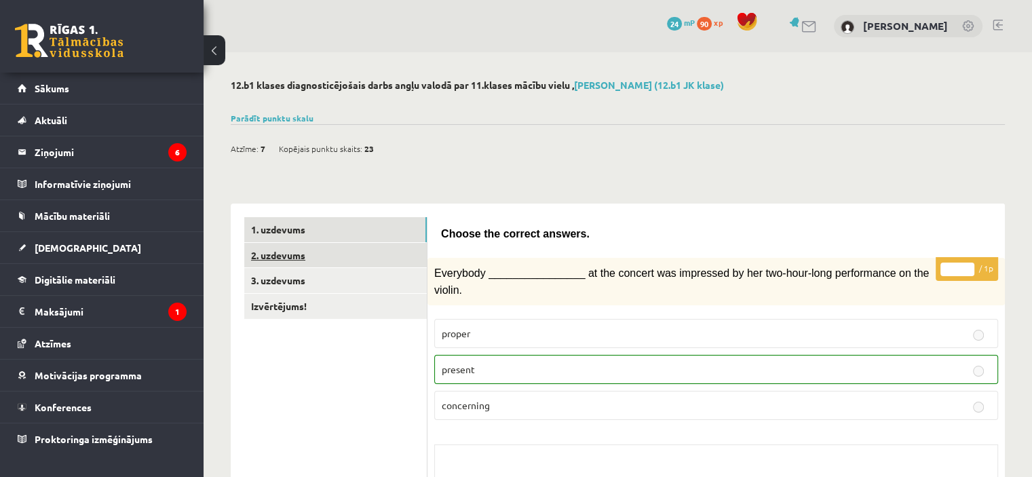
click at [356, 258] on link "2. uzdevums" at bounding box center [335, 255] width 183 height 25
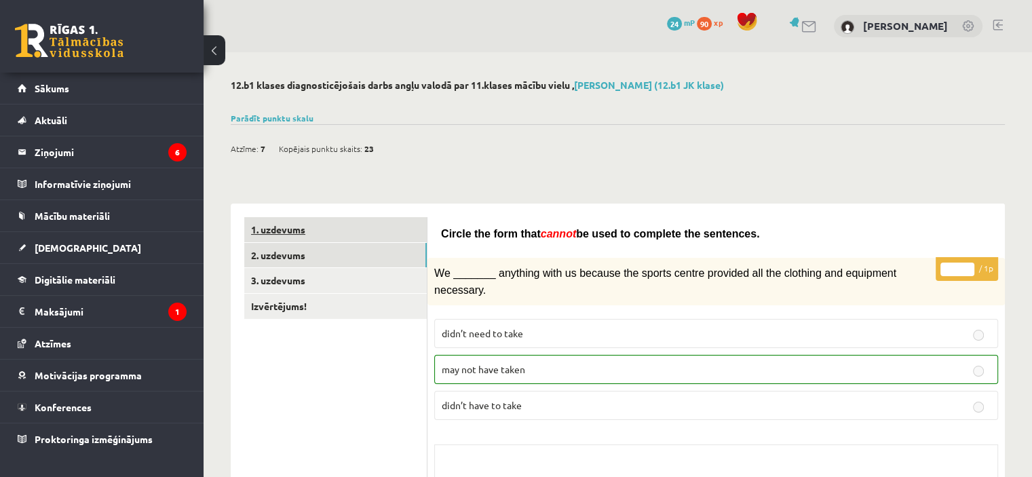
click at [368, 236] on link "1. uzdevums" at bounding box center [335, 229] width 183 height 25
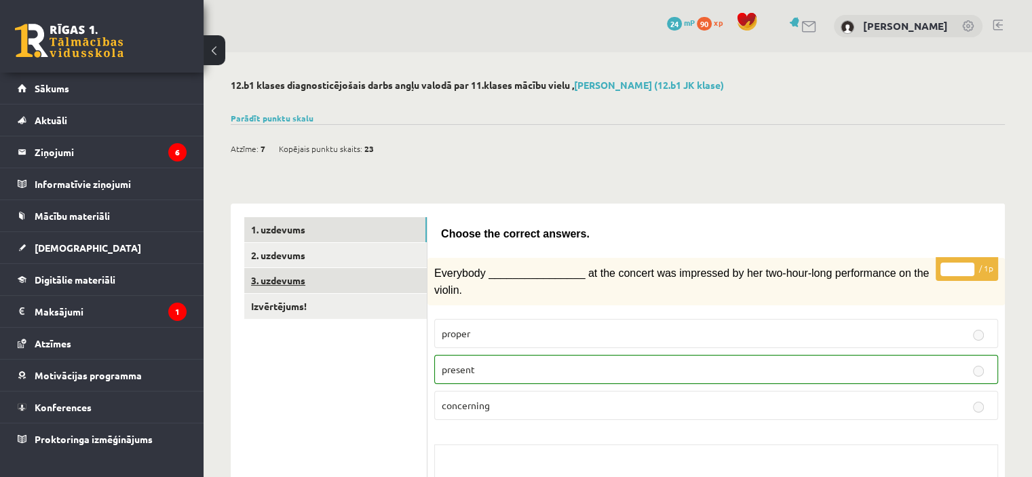
click at [287, 288] on link "3. uzdevums" at bounding box center [335, 280] width 183 height 25
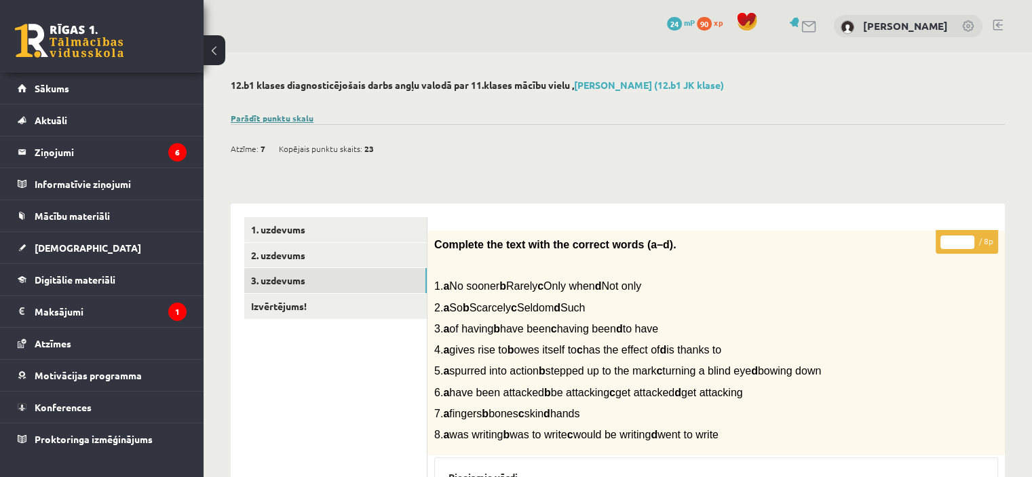
click at [288, 115] on link "Parādīt punktu skalu" at bounding box center [272, 118] width 83 height 11
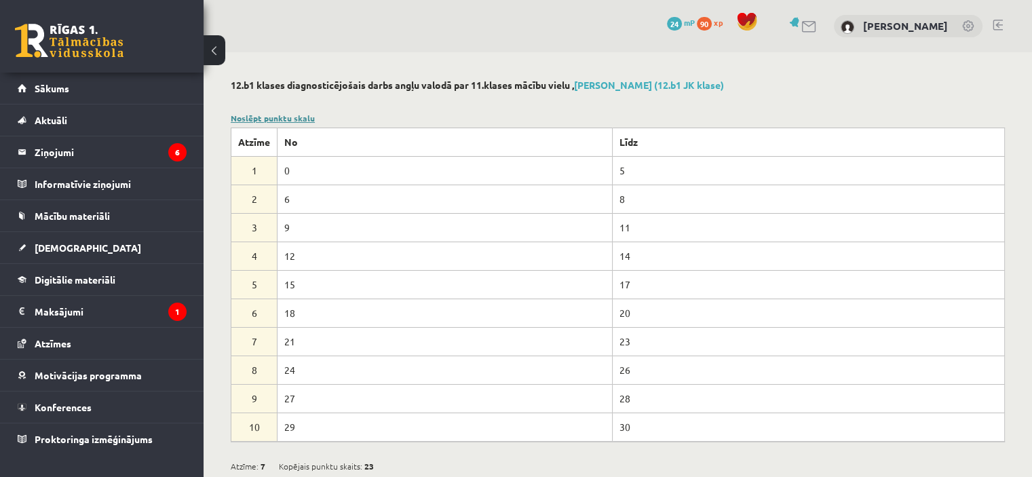
click at [295, 121] on link "Noslēpt punktu skalu" at bounding box center [273, 118] width 84 height 11
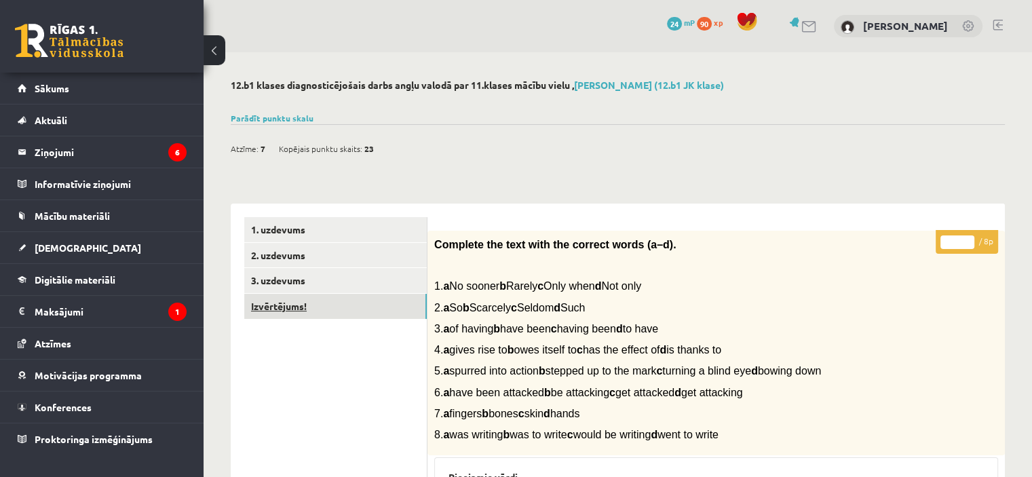
click at [333, 298] on link "Izvērtējums!" at bounding box center [335, 306] width 183 height 25
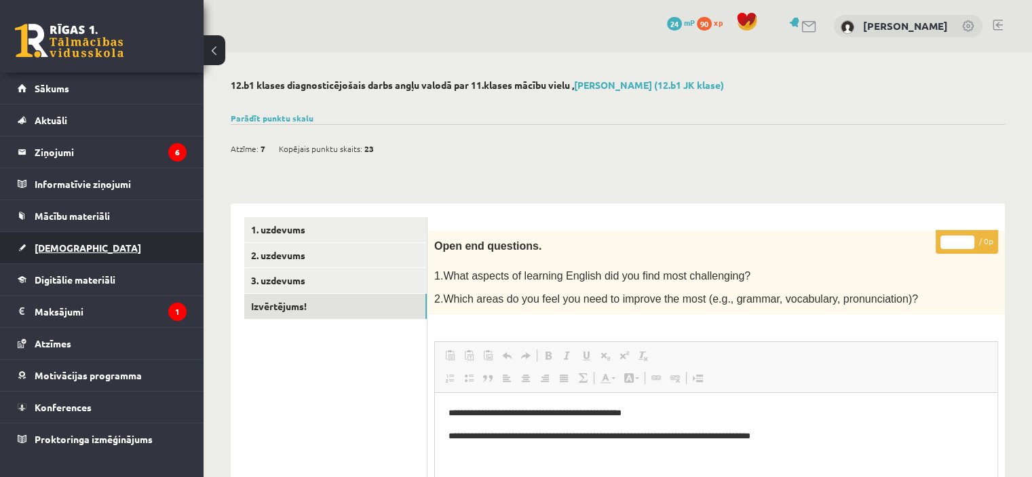
click at [101, 252] on link "[DEMOGRAPHIC_DATA]" at bounding box center [102, 247] width 169 height 31
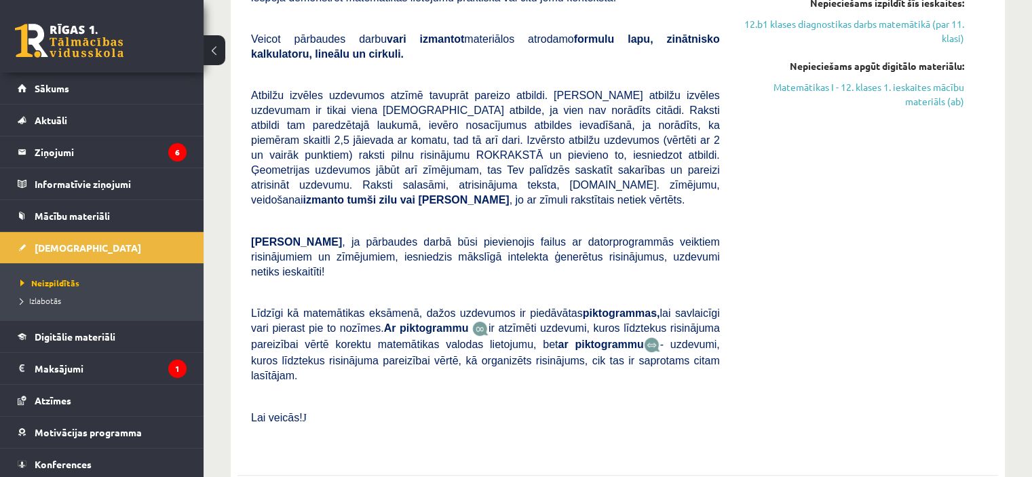
scroll to position [407, 0]
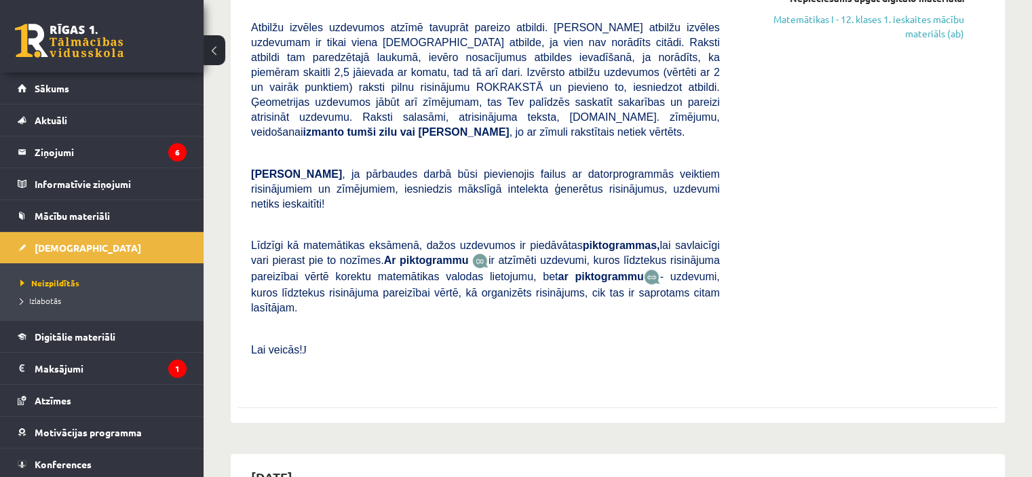
click at [75, 49] on link at bounding box center [69, 41] width 109 height 34
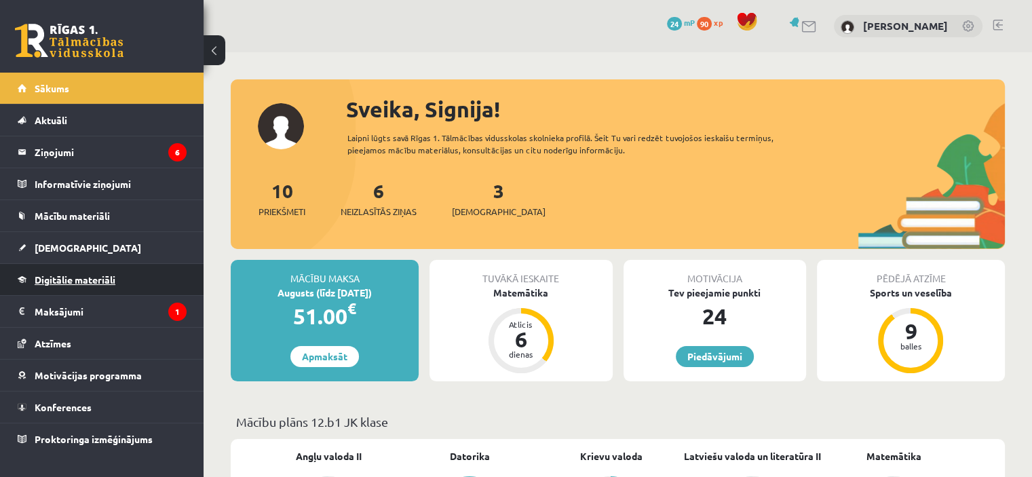
click at [132, 279] on link "Digitālie materiāli" at bounding box center [102, 279] width 169 height 31
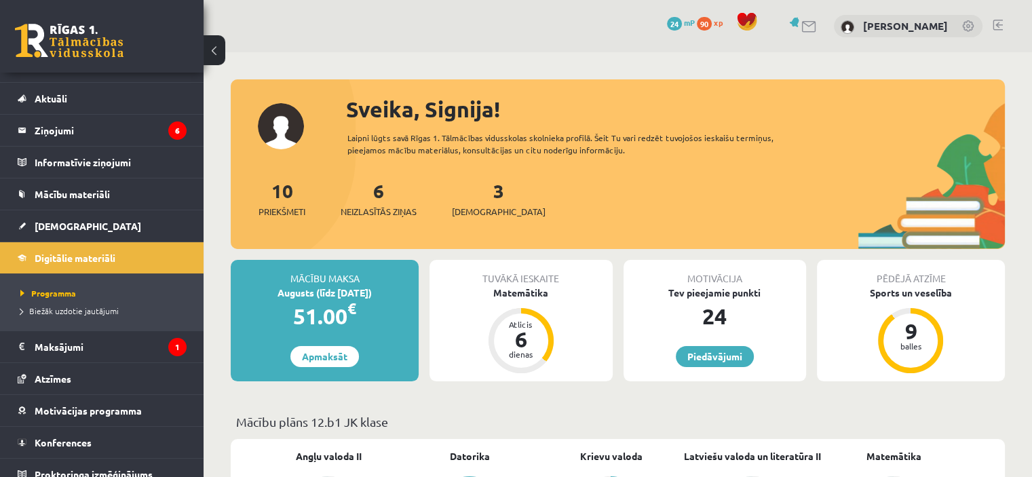
scroll to position [33, 0]
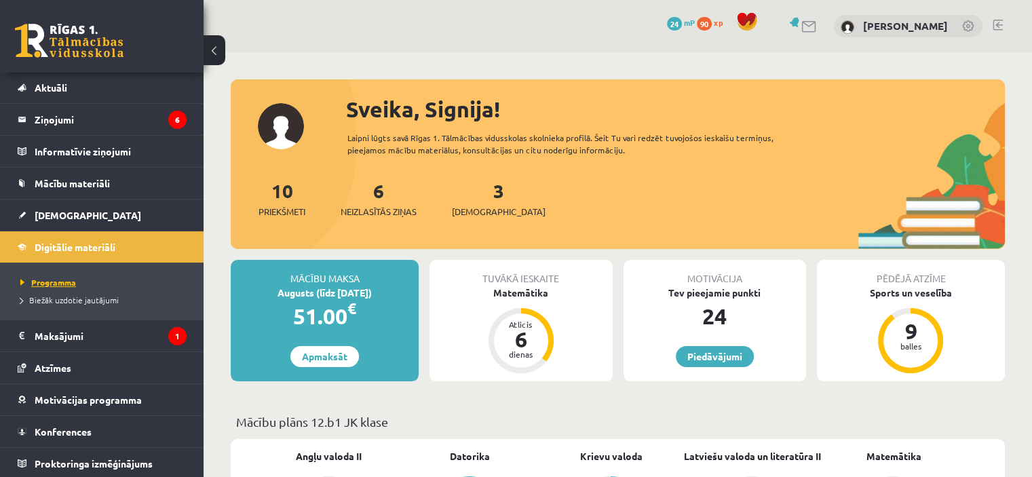
click at [62, 284] on span "Programma" at bounding box center [48, 282] width 56 height 11
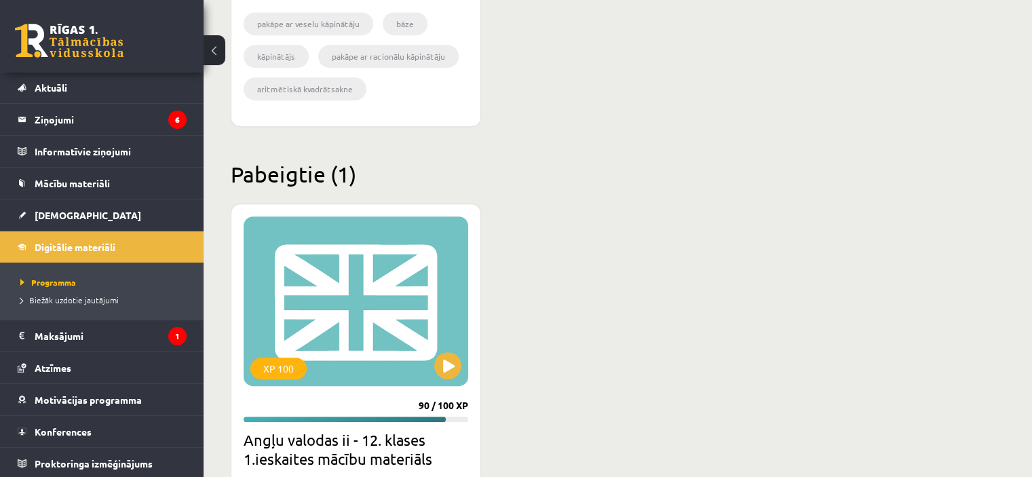
scroll to position [814, 0]
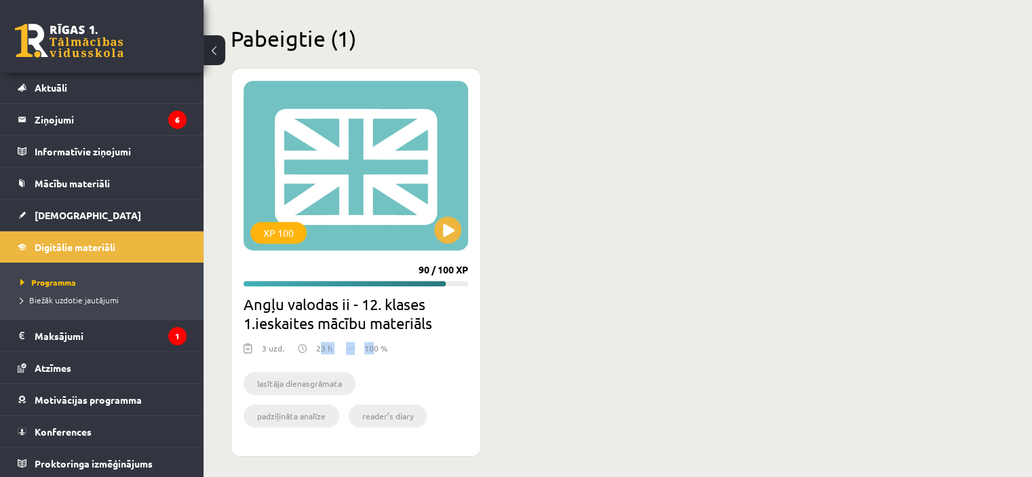
drag, startPoint x: 318, startPoint y: 348, endPoint x: 373, endPoint y: 347, distance: 55.0
click at [373, 347] on div "3 uzd. 23 h 100 %" at bounding box center [356, 352] width 225 height 20
click at [373, 345] on p "100 %" at bounding box center [375, 348] width 23 height 12
click at [583, 286] on div "XP 100 90 / 100 XP Angļu valodas ii - 12. klases 1.ieskaites mācību materiāls 3…" at bounding box center [618, 262] width 774 height 389
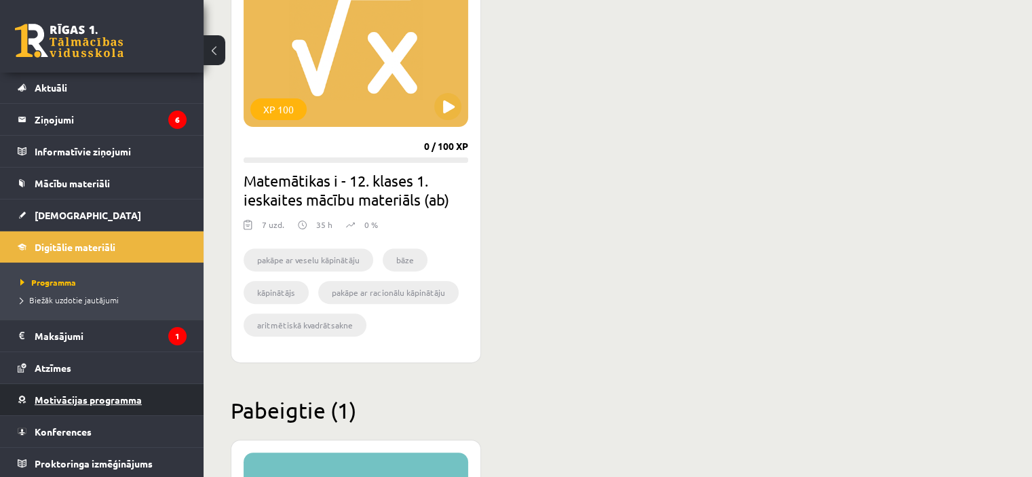
scroll to position [475, 0]
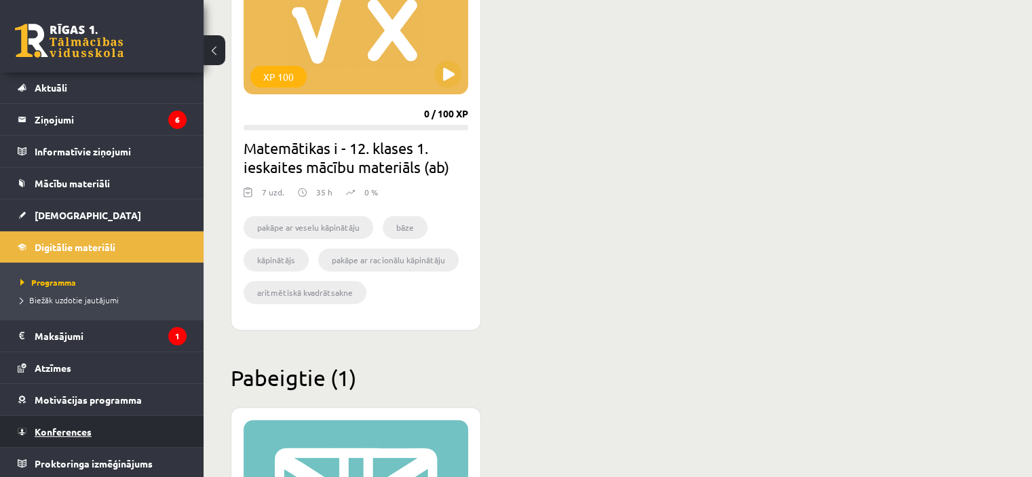
click at [93, 423] on link "Konferences" at bounding box center [102, 431] width 169 height 31
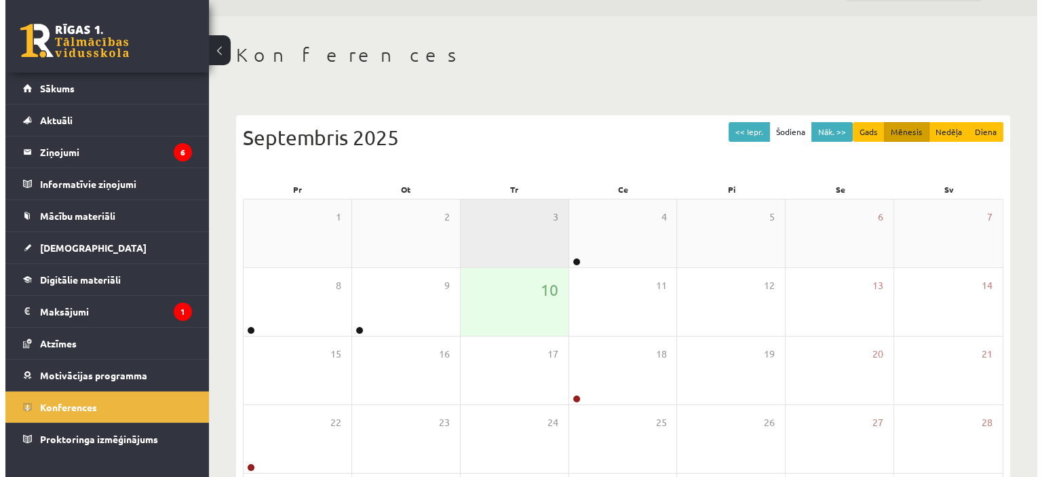
scroll to position [68, 0]
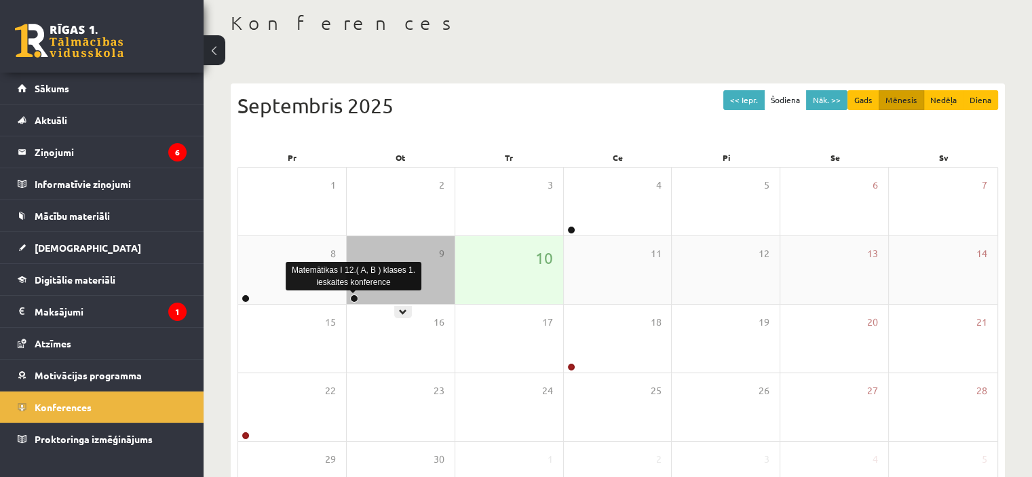
click at [354, 298] on link at bounding box center [354, 299] width 8 height 8
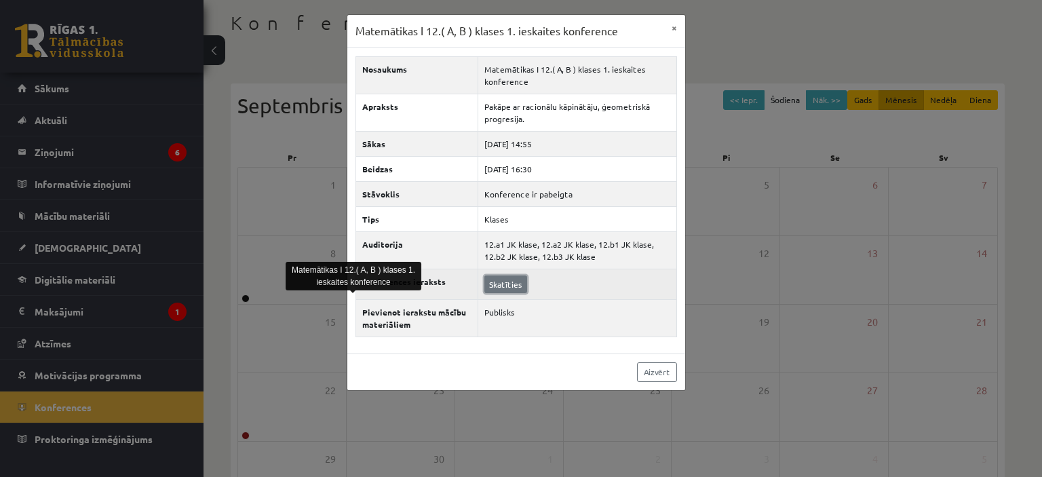
click at [498, 284] on link "Skatīties" at bounding box center [506, 285] width 43 height 18
